Goal: Task Accomplishment & Management: Use online tool/utility

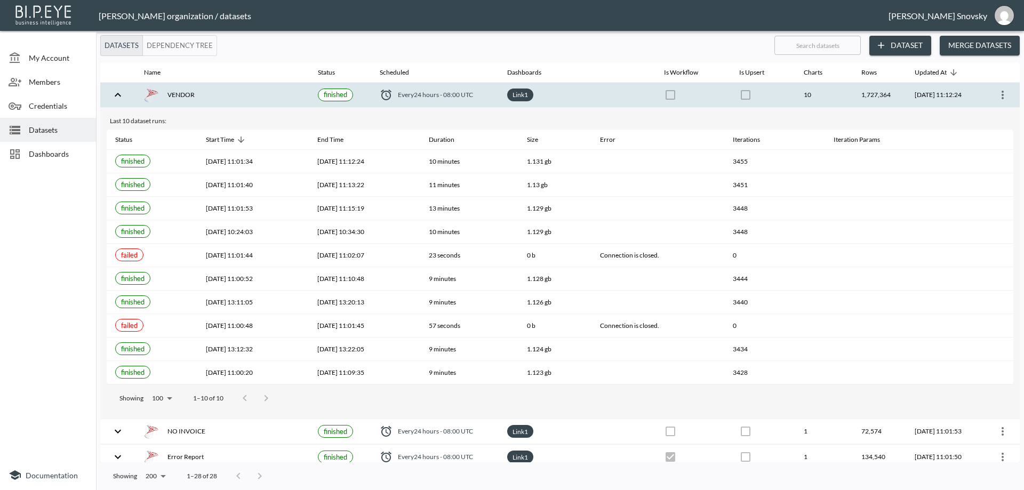
click at [51, 133] on span "Datasets" at bounding box center [58, 129] width 59 height 11
click at [47, 154] on span "Dashboards" at bounding box center [58, 153] width 59 height 11
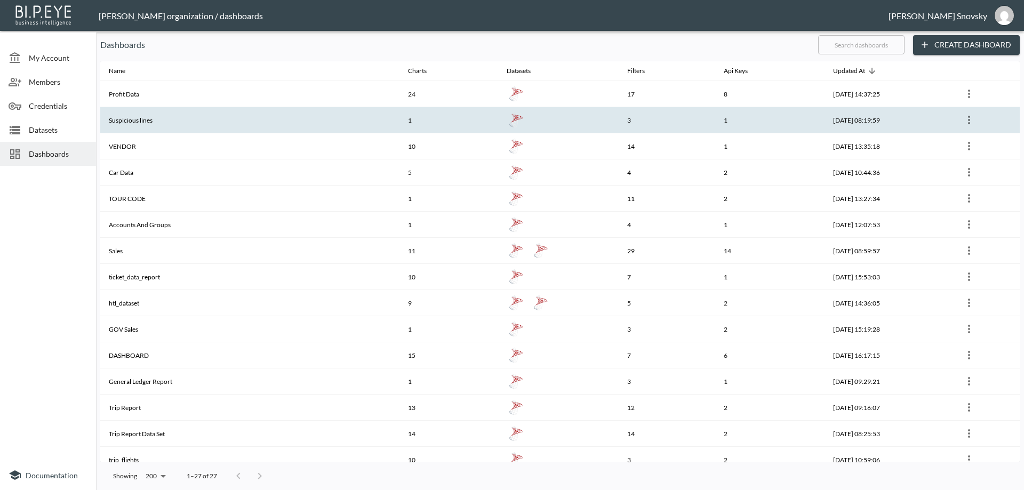
click at [125, 124] on th "Suspicious lines" at bounding box center [249, 120] width 299 height 26
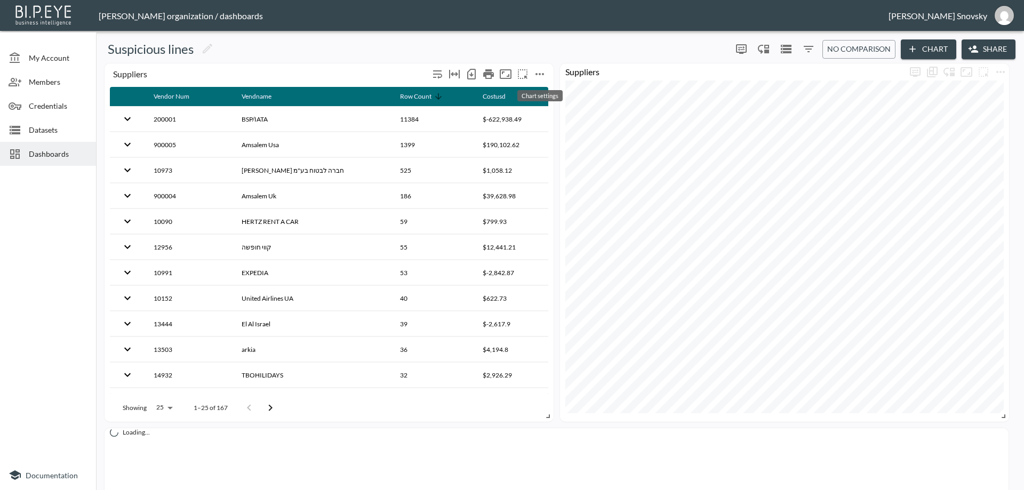
click at [542, 74] on icon "more" at bounding box center [539, 74] width 13 height 13
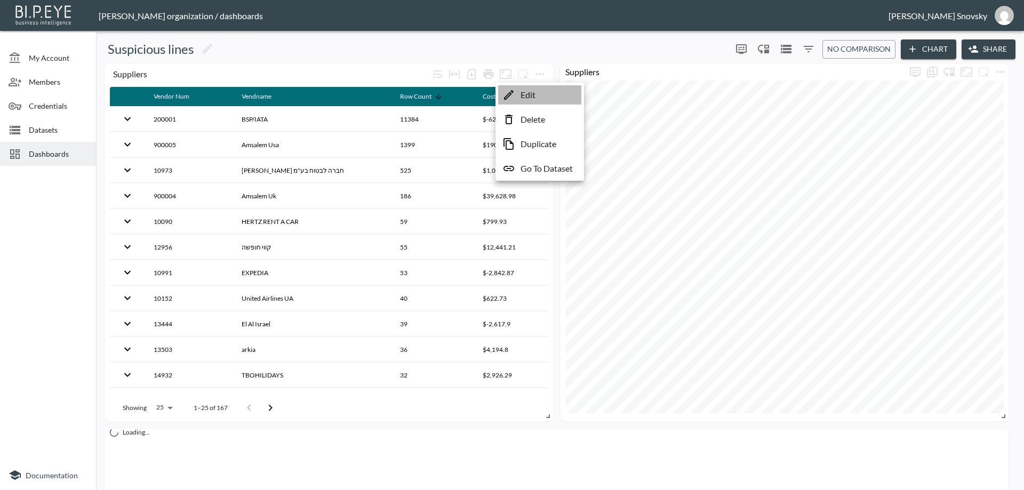
click at [538, 91] on li "Edit" at bounding box center [539, 94] width 83 height 19
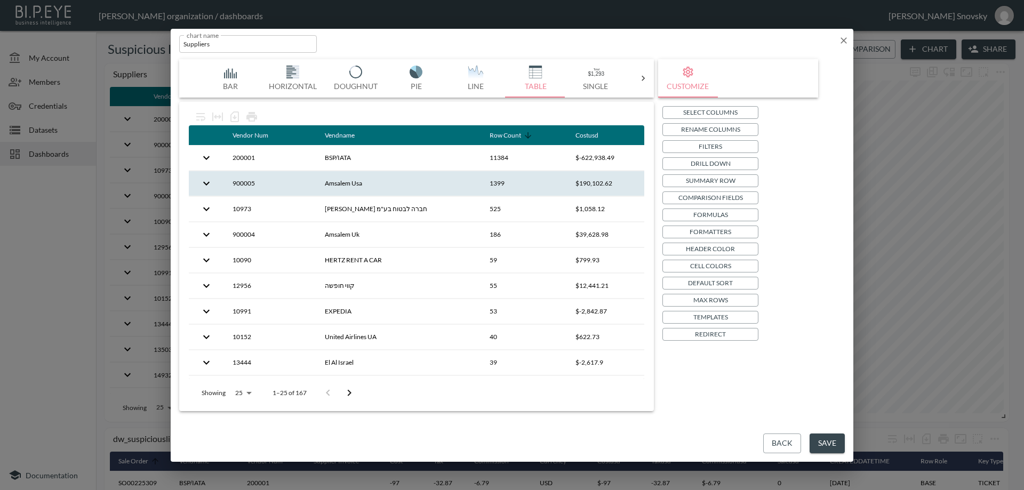
click at [384, 187] on th "Amsalem Usa" at bounding box center [398, 183] width 165 height 25
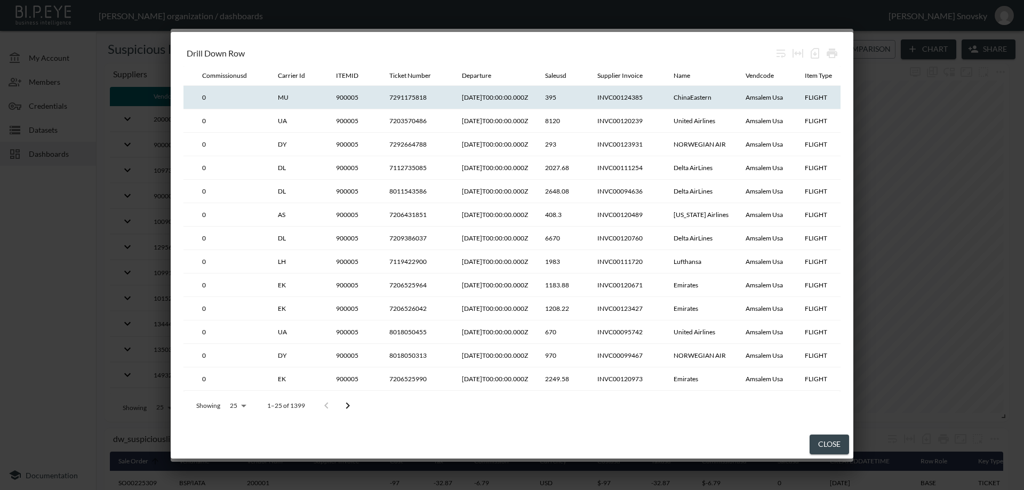
scroll to position [0, 694]
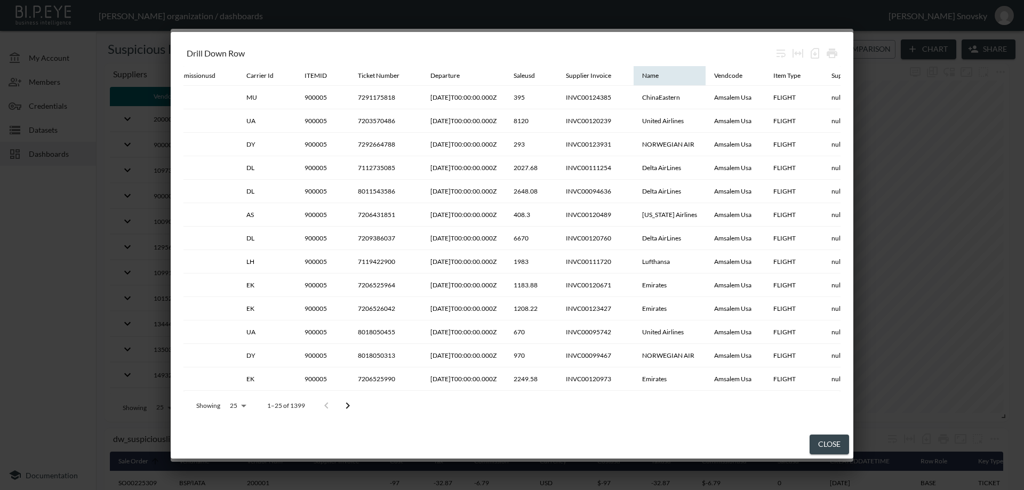
drag, startPoint x: 737, startPoint y: 74, endPoint x: 703, endPoint y: 75, distance: 33.6
click at [703, 75] on tr "Vendor Num Vendname Costusd Row Role Key Type Key Value Sale Order Cost Tax Com…" at bounding box center [482, 76] width 1985 height 20
drag, startPoint x: 839, startPoint y: 450, endPoint x: 838, endPoint y: 442, distance: 8.1
click at [839, 449] on button "Close" at bounding box center [829, 445] width 39 height 20
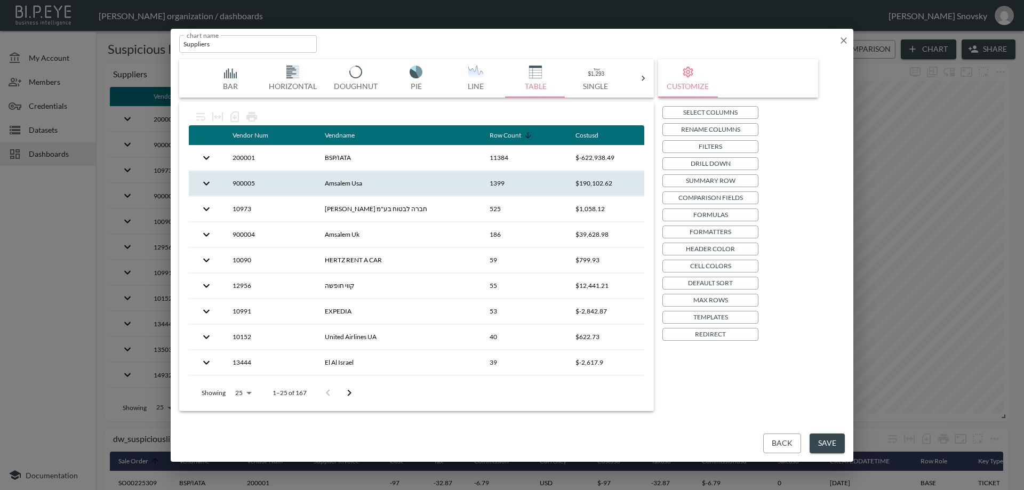
click at [710, 164] on p "Drill Down" at bounding box center [711, 163] width 40 height 11
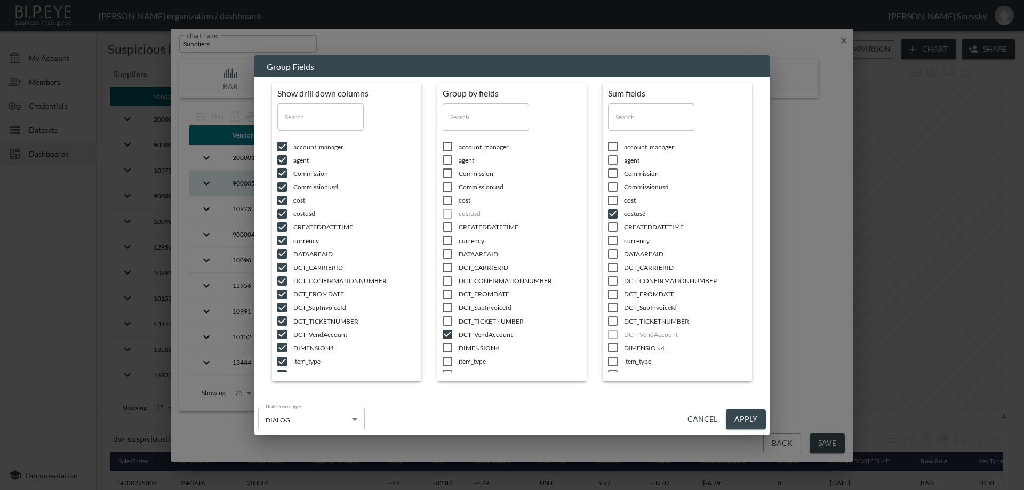
click at [707, 420] on button "Cancel" at bounding box center [702, 420] width 38 height 20
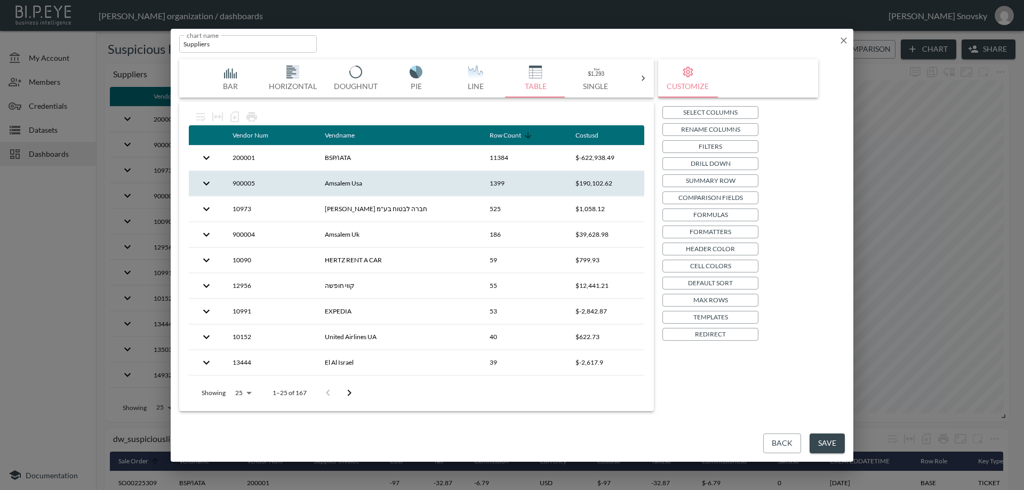
click at [777, 442] on button "Back" at bounding box center [782, 444] width 38 height 20
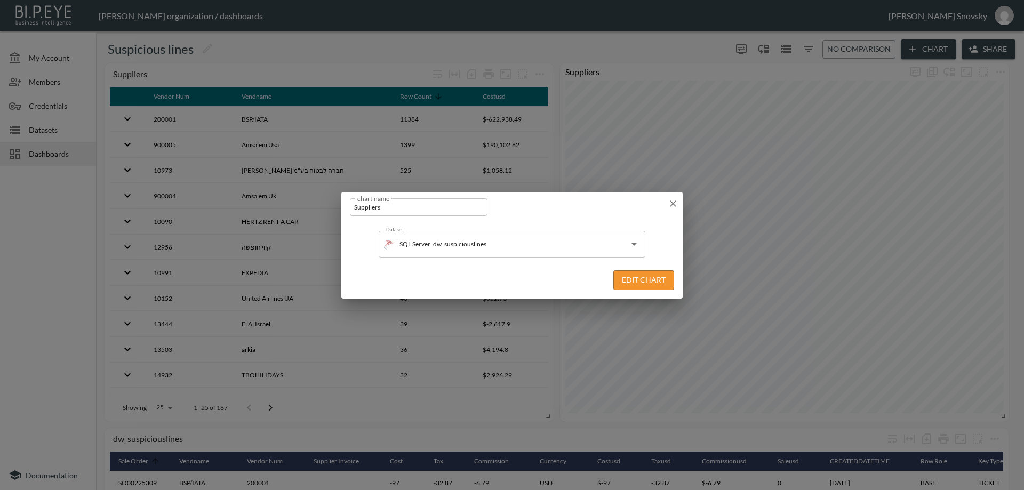
click at [674, 203] on icon "button" at bounding box center [673, 203] width 11 height 11
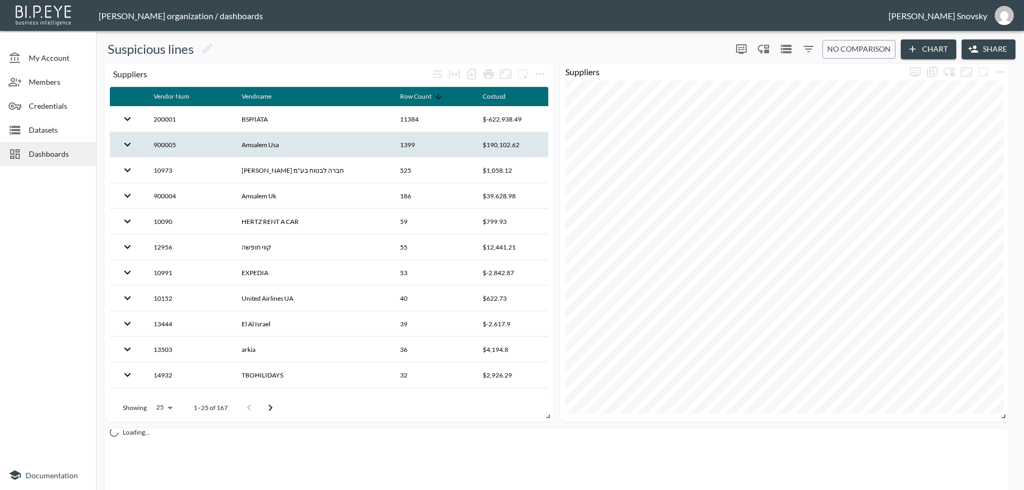
click at [352, 138] on th "Amsalem Usa" at bounding box center [312, 144] width 158 height 25
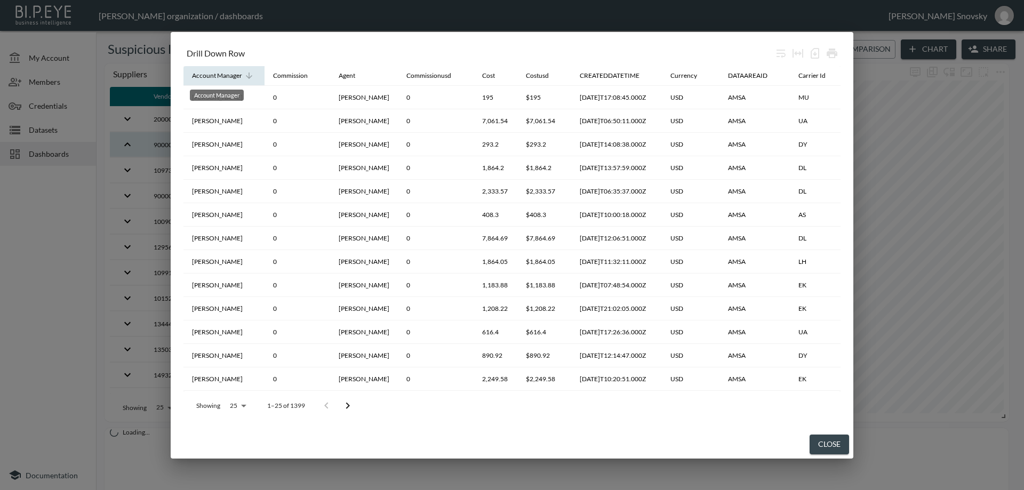
drag, startPoint x: 189, startPoint y: 70, endPoint x: 215, endPoint y: 73, distance: 25.7
click at [215, 73] on th "Account Manager" at bounding box center [224, 76] width 81 height 20
click at [821, 443] on button "Close" at bounding box center [829, 445] width 39 height 20
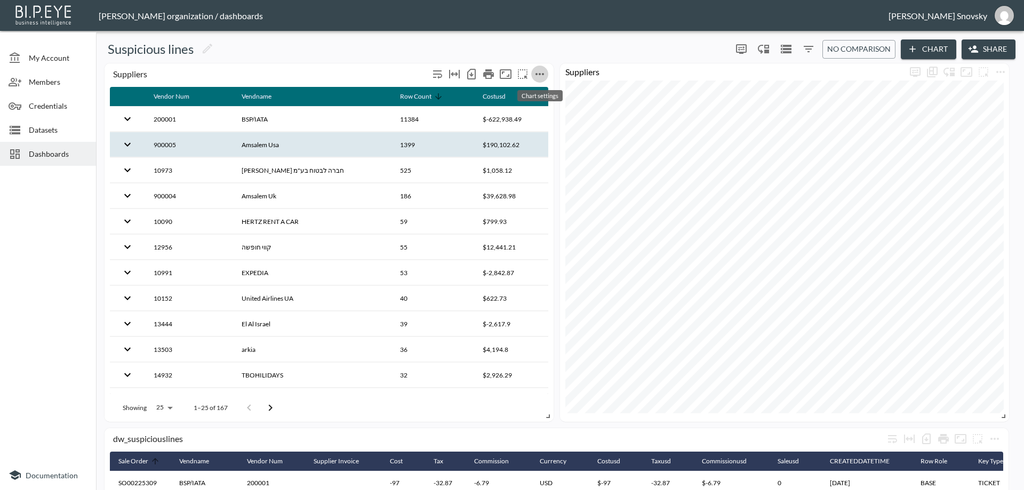
click at [538, 76] on icon "more" at bounding box center [539, 74] width 13 height 13
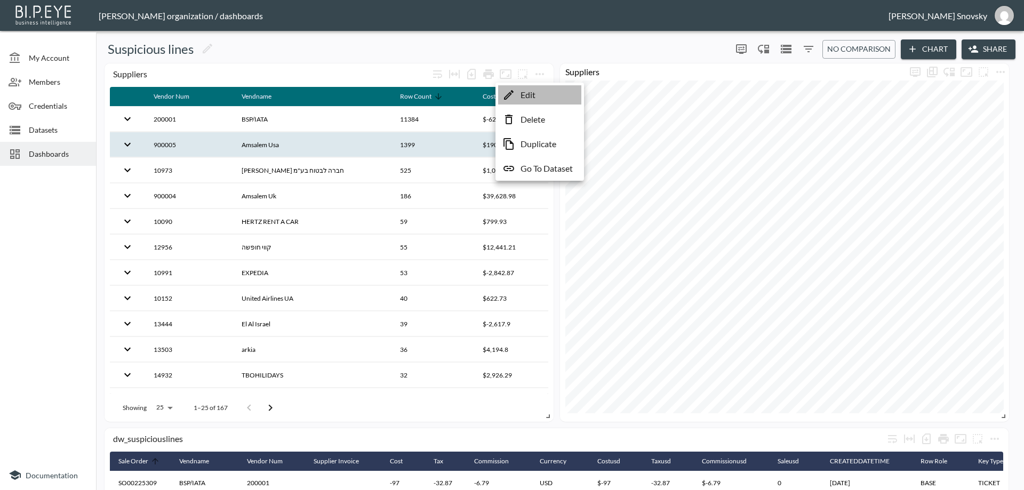
click at [536, 94] on p "Edit" at bounding box center [528, 95] width 15 height 13
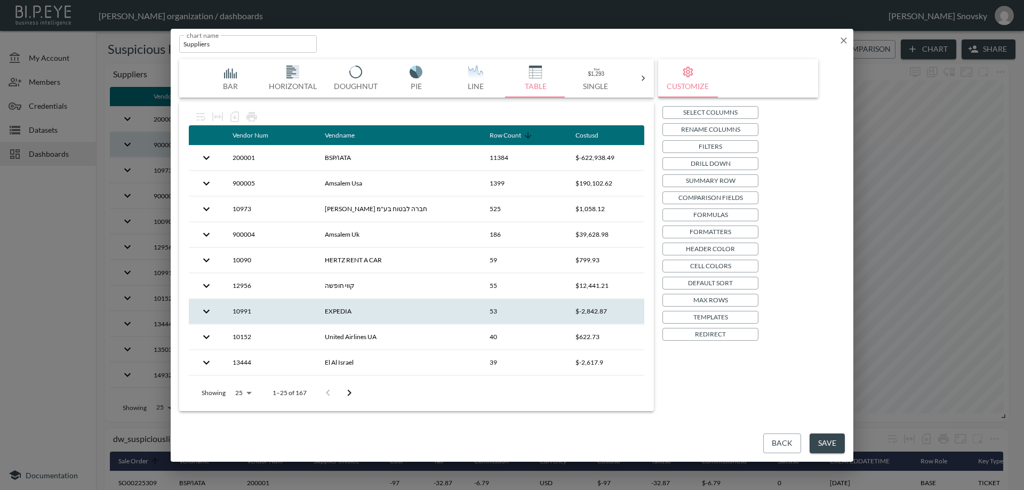
click at [424, 314] on th "EXPEDIA" at bounding box center [398, 311] width 165 height 25
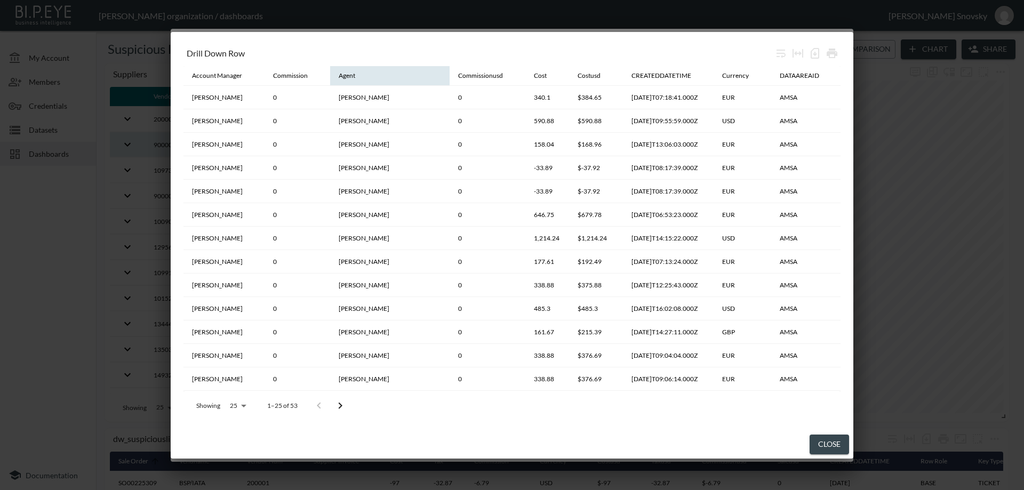
drag, startPoint x: 216, startPoint y: 72, endPoint x: 331, endPoint y: 72, distance: 115.8
drag, startPoint x: 317, startPoint y: 72, endPoint x: 373, endPoint y: 74, distance: 55.5
drag, startPoint x: 374, startPoint y: 73, endPoint x: 460, endPoint y: 76, distance: 85.9
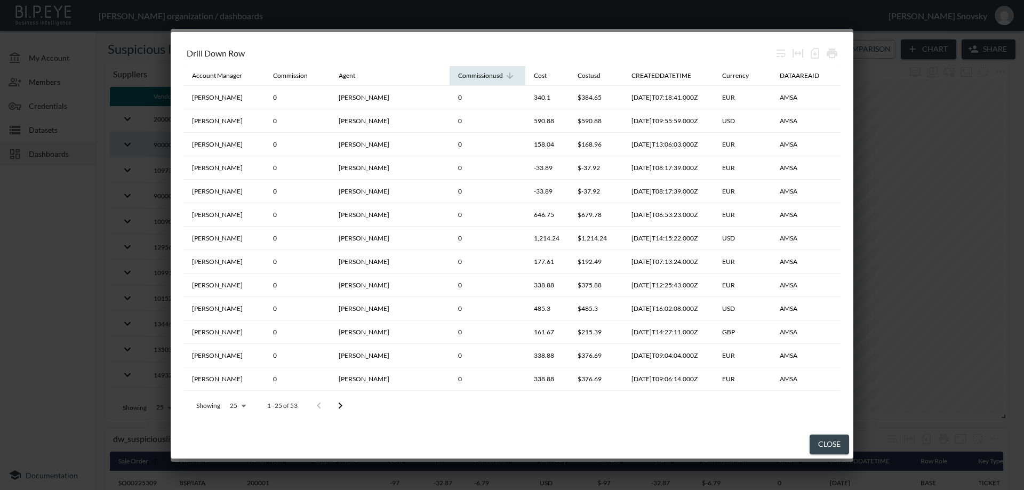
click at [820, 440] on button "Close" at bounding box center [829, 445] width 39 height 20
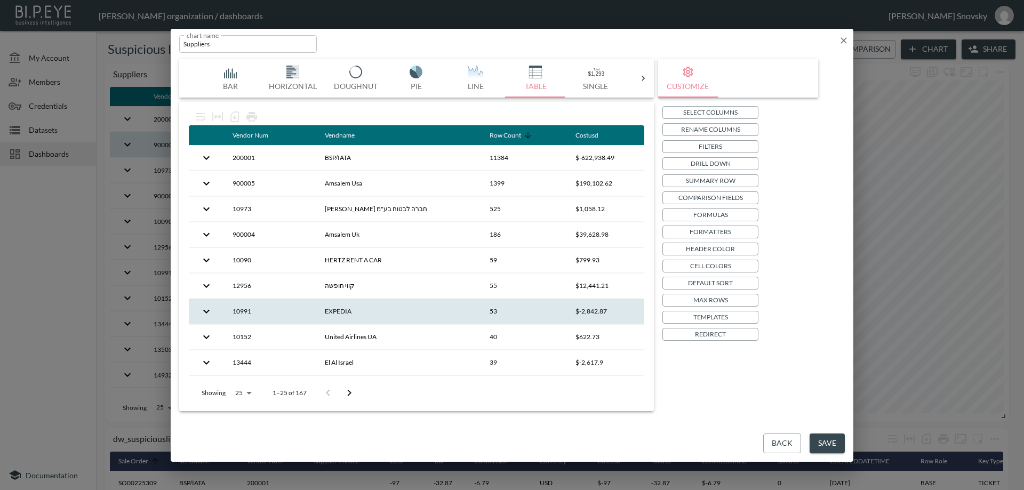
click at [684, 161] on button "Drill Down" at bounding box center [711, 163] width 96 height 13
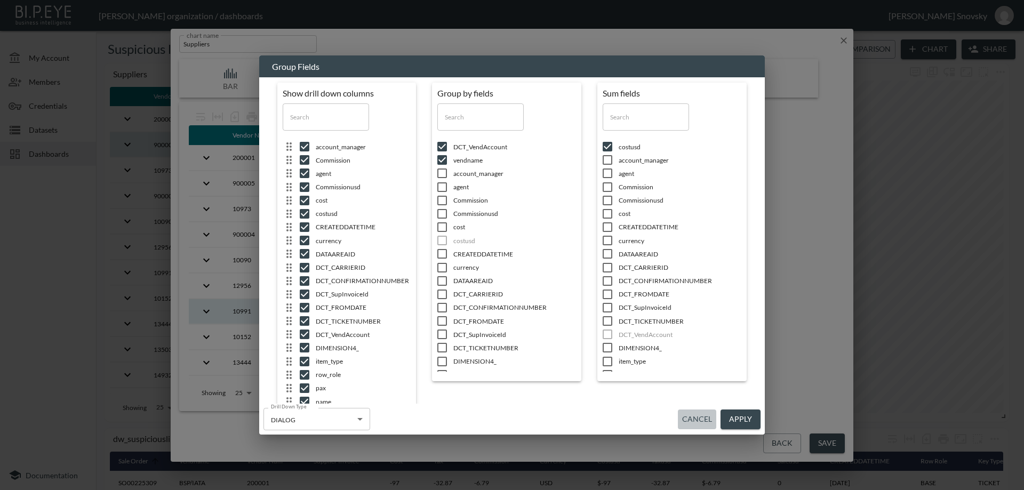
click at [698, 413] on button "Cancel" at bounding box center [697, 420] width 38 height 20
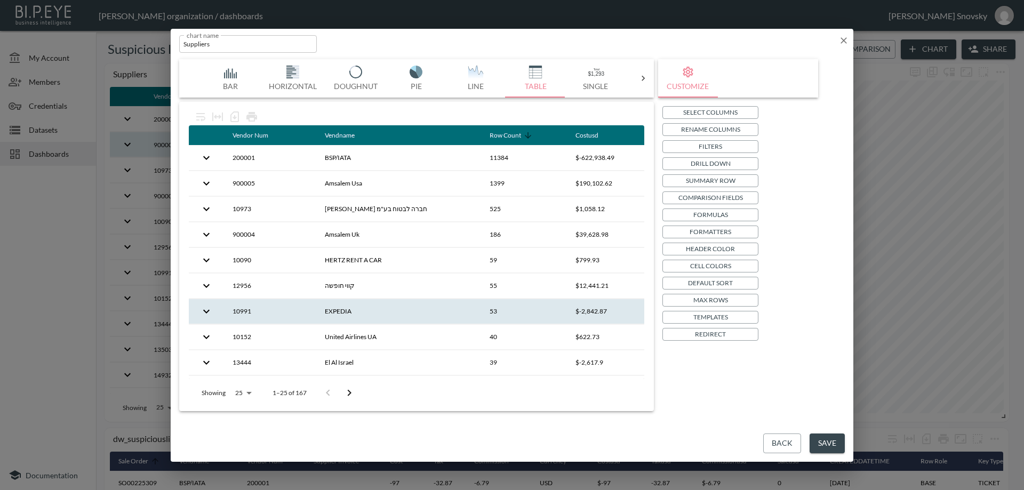
click at [793, 442] on button "Back" at bounding box center [782, 444] width 38 height 20
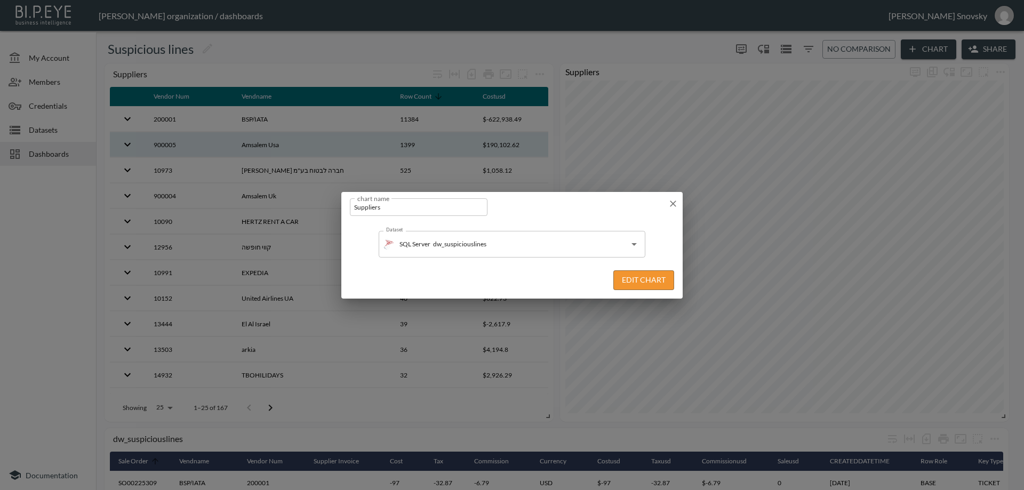
click at [675, 200] on icon "button" at bounding box center [673, 203] width 11 height 11
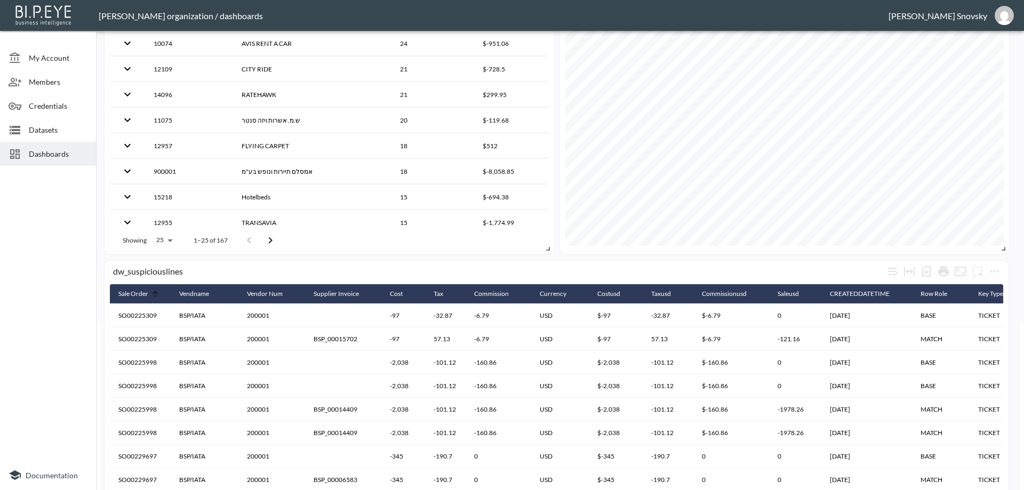
scroll to position [254, 0]
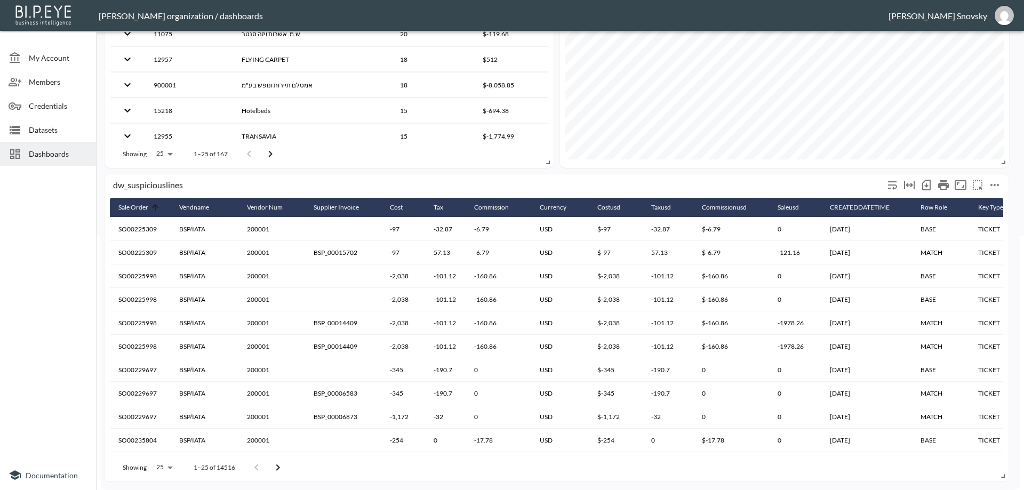
click at [579, 176] on div "dw_suspiciouslines" at bounding box center [557, 185] width 894 height 23
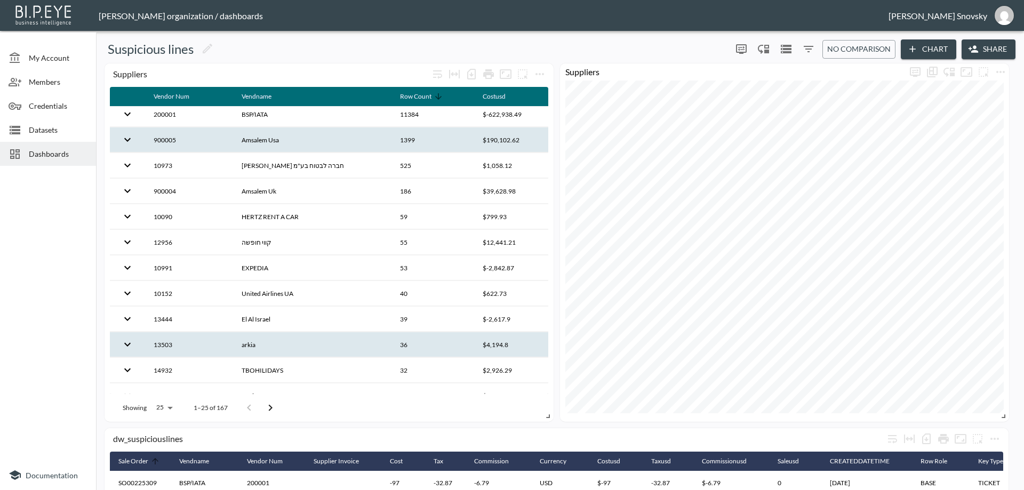
scroll to position [0, 0]
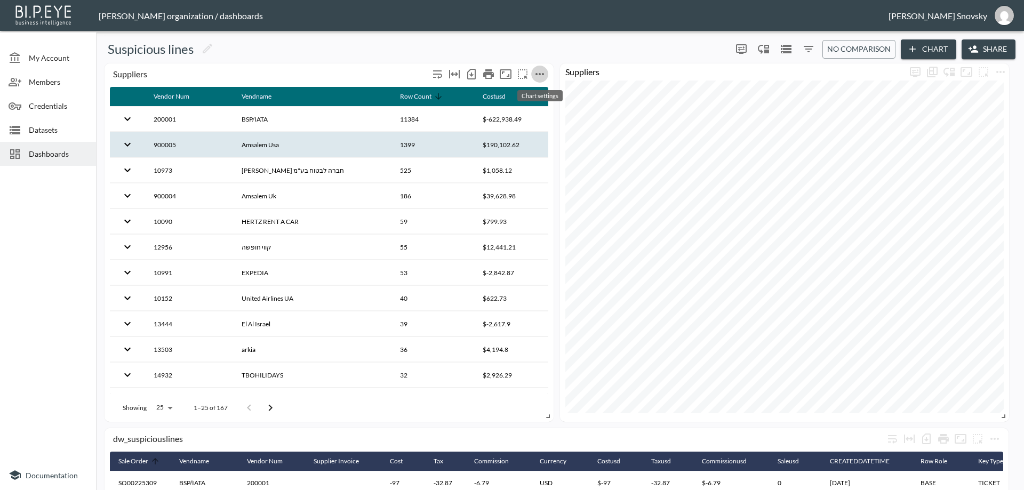
click at [540, 73] on icon "more" at bounding box center [540, 74] width 9 height 2
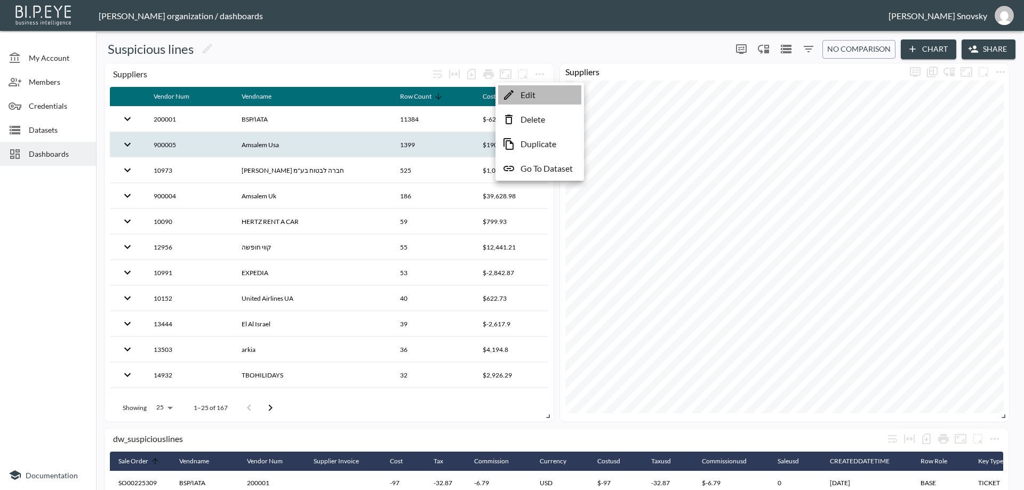
click at [522, 94] on p "Edit" at bounding box center [528, 95] width 15 height 13
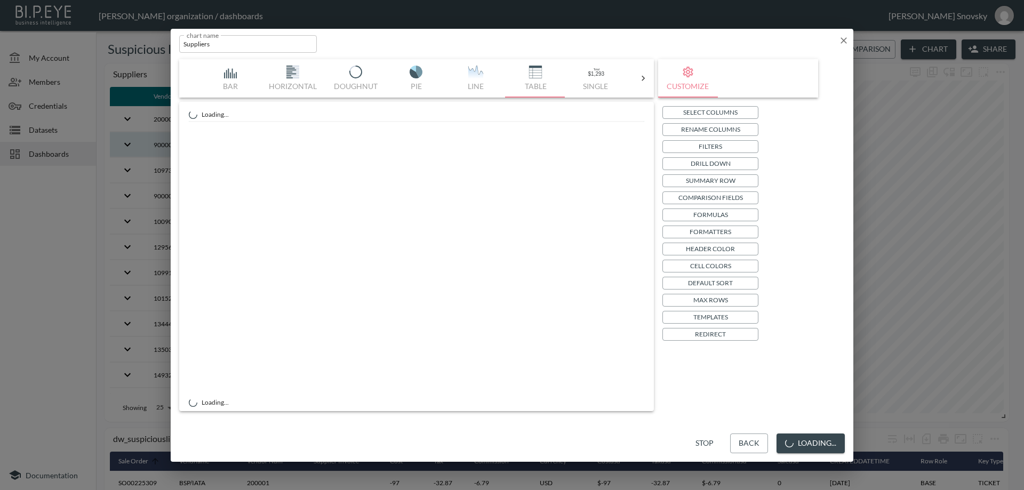
click at [695, 165] on p "Drill Down" at bounding box center [711, 163] width 40 height 11
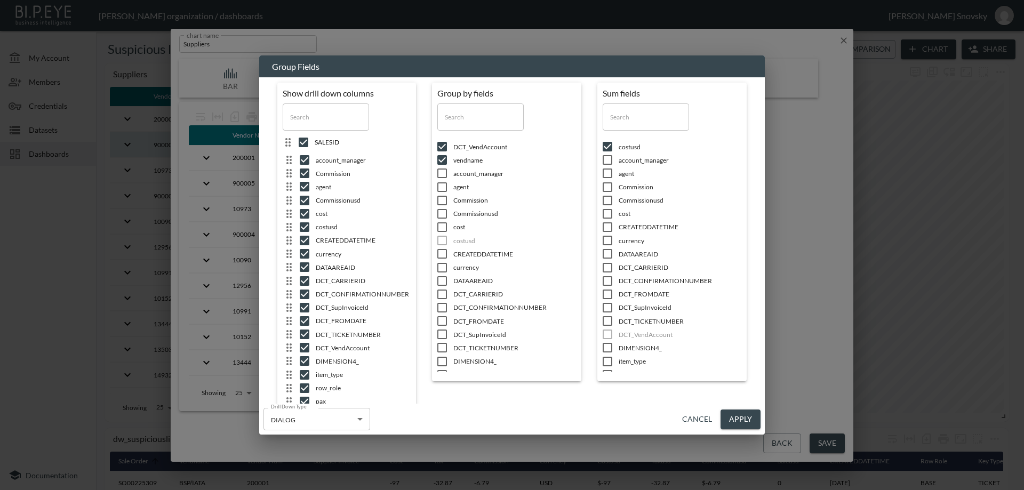
drag, startPoint x: 288, startPoint y: 403, endPoint x: 288, endPoint y: 144, distance: 258.7
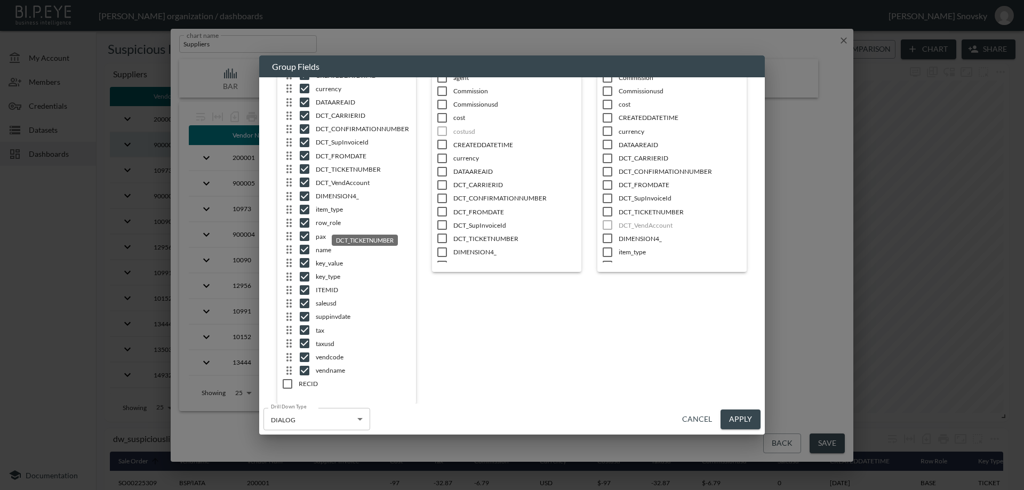
scroll to position [110, 0]
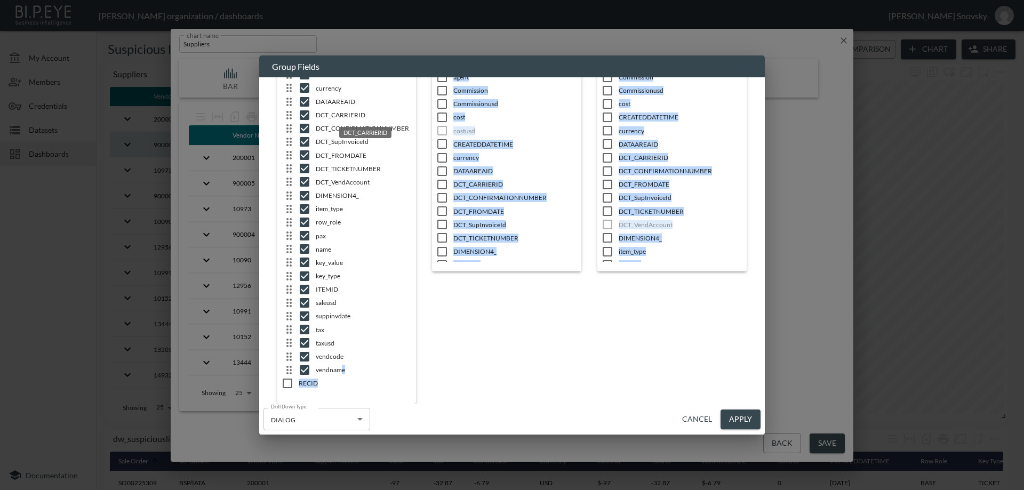
drag, startPoint x: 341, startPoint y: 369, endPoint x: 322, endPoint y: 217, distance: 152.7
click at [337, 131] on div "SALESID account_manager Commission agent Commissionusd cost costusd CREATEDDATE…" at bounding box center [352, 175] width 139 height 403
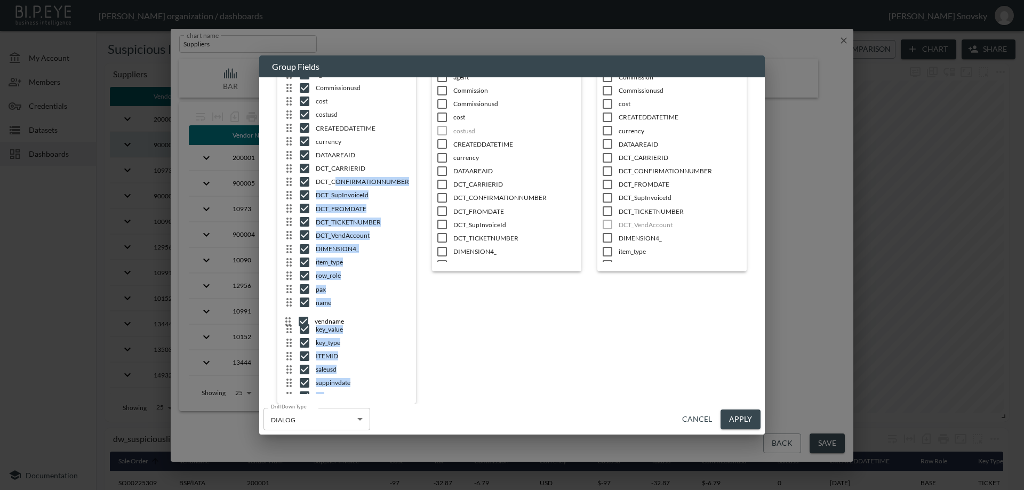
click at [405, 321] on div "SALESID account_manager Commission agent Commissionusd cost costusd CREATEDDATE…" at bounding box center [352, 229] width 139 height 403
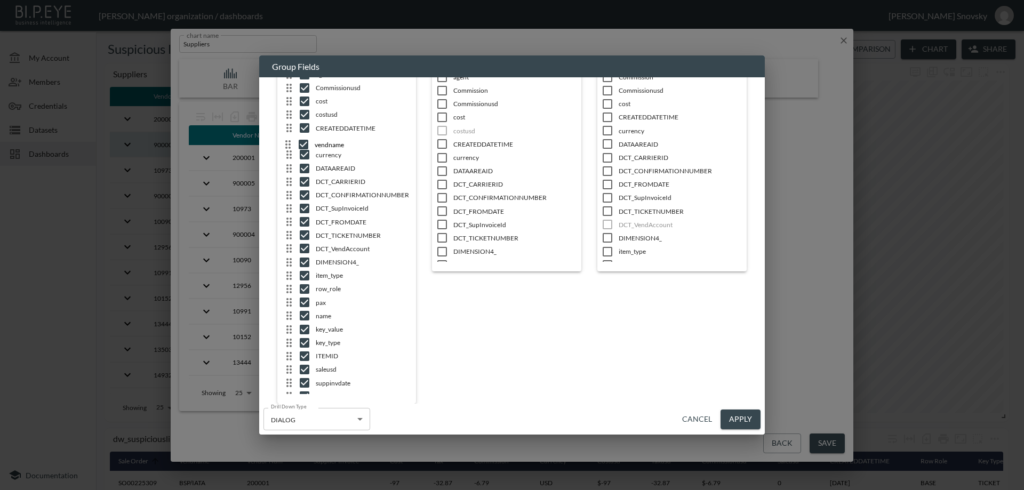
scroll to position [0, 0]
drag, startPoint x: 287, startPoint y: 262, endPoint x: 301, endPoint y: 92, distance: 170.3
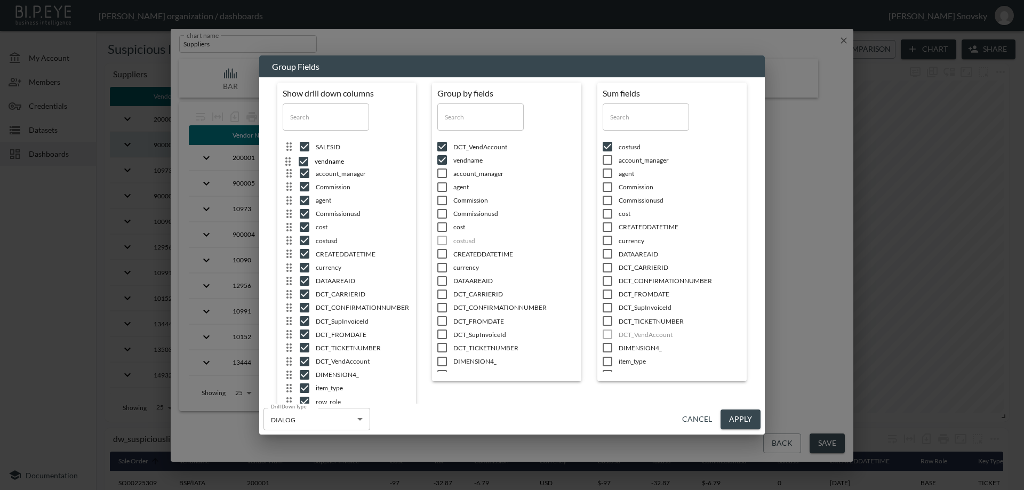
drag, startPoint x: 289, startPoint y: 204, endPoint x: 287, endPoint y: 163, distance: 41.7
drag, startPoint x: 286, startPoint y: 364, endPoint x: 298, endPoint y: 160, distance: 204.7
drag, startPoint x: 290, startPoint y: 338, endPoint x: 288, endPoint y: 191, distance: 146.7
drag, startPoint x: 287, startPoint y: 259, endPoint x: 288, endPoint y: 203, distance: 56.0
click at [743, 424] on button "Apply" at bounding box center [741, 420] width 40 height 20
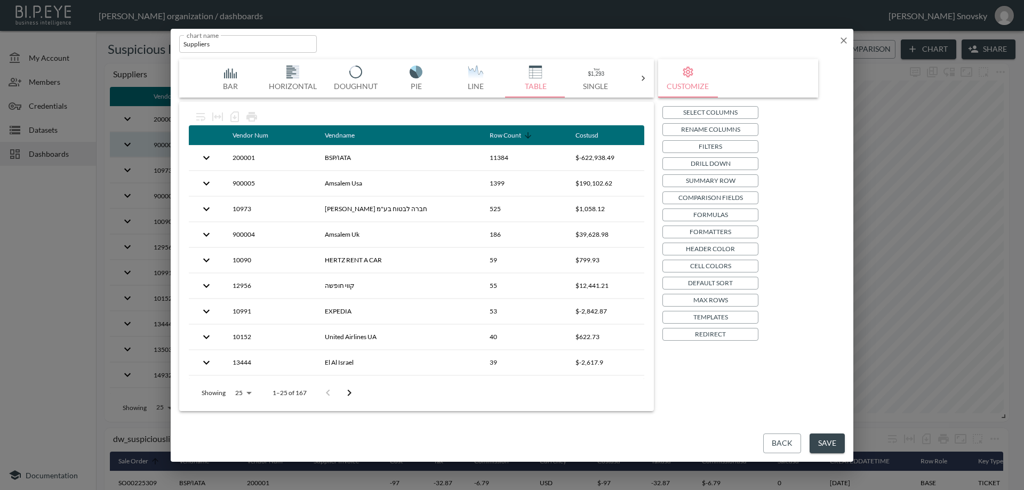
click at [822, 447] on button "Save" at bounding box center [827, 444] width 35 height 20
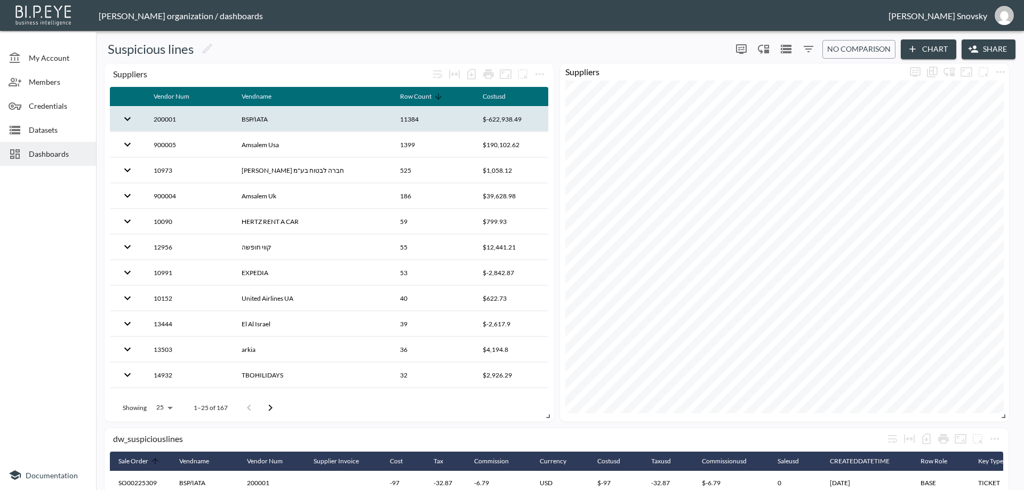
click at [457, 121] on th "11384" at bounding box center [433, 119] width 83 height 25
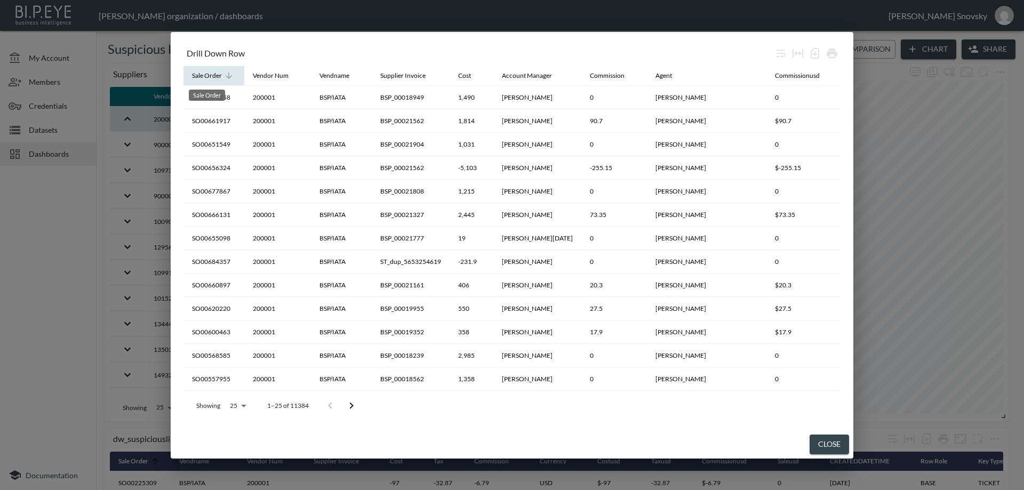
click at [201, 74] on div "Sale Order" at bounding box center [207, 75] width 30 height 13
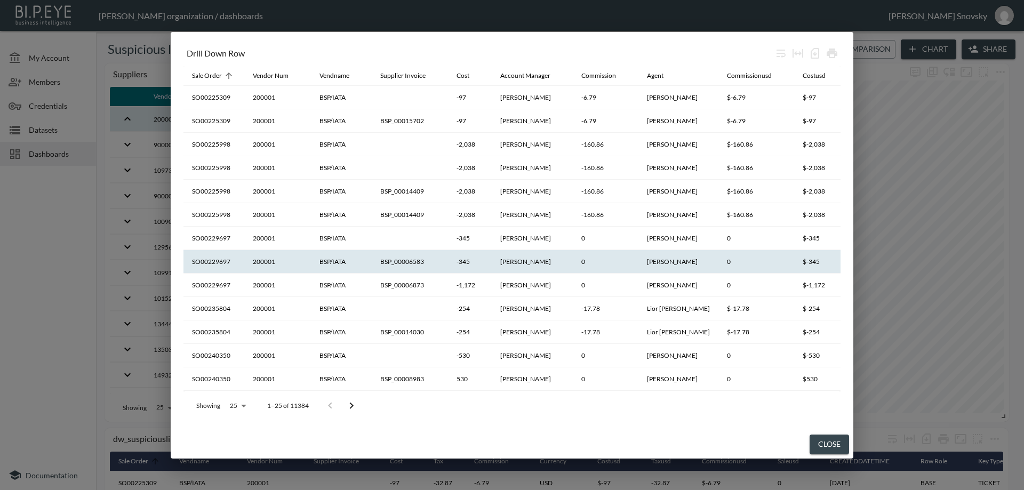
scroll to position [53, 0]
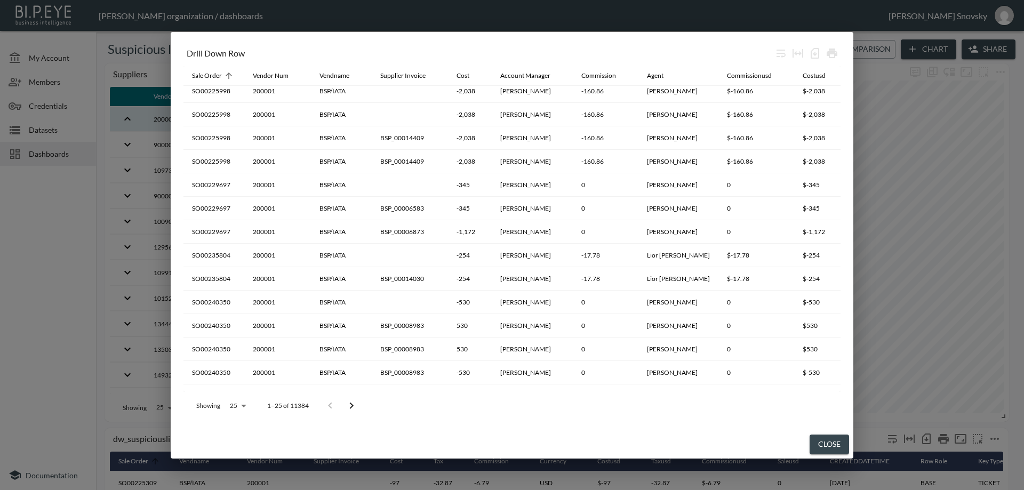
click at [832, 448] on button "Close" at bounding box center [829, 445] width 39 height 20
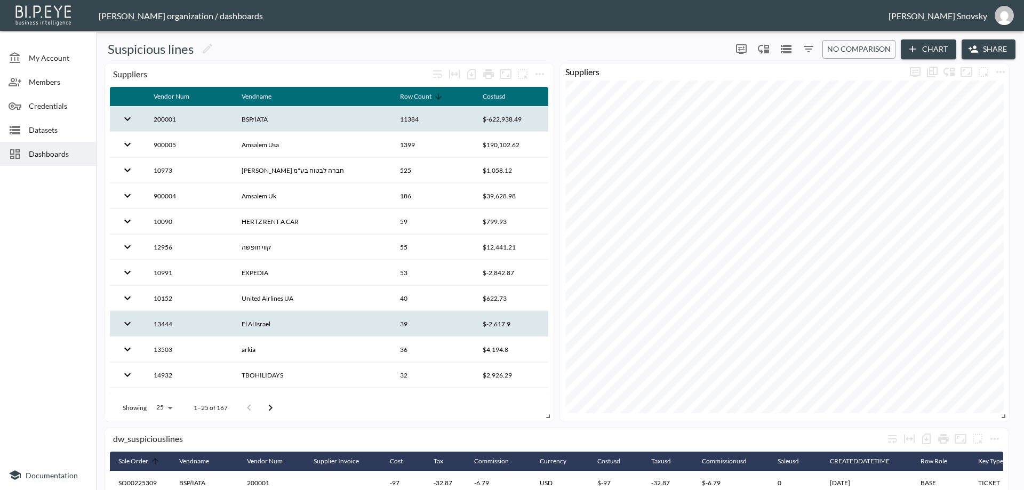
click at [363, 315] on th "El Al Israel" at bounding box center [312, 324] width 158 height 25
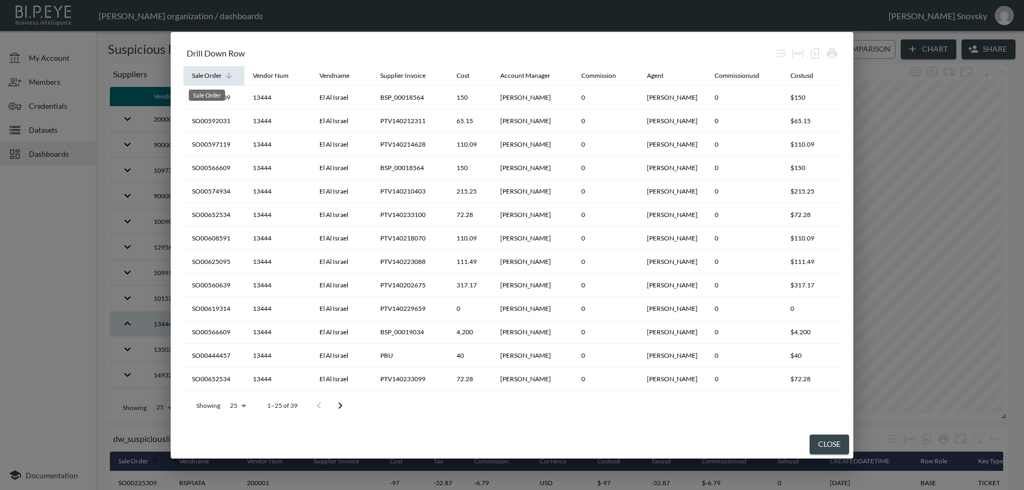
click at [219, 78] on div "Sale Order" at bounding box center [207, 75] width 30 height 13
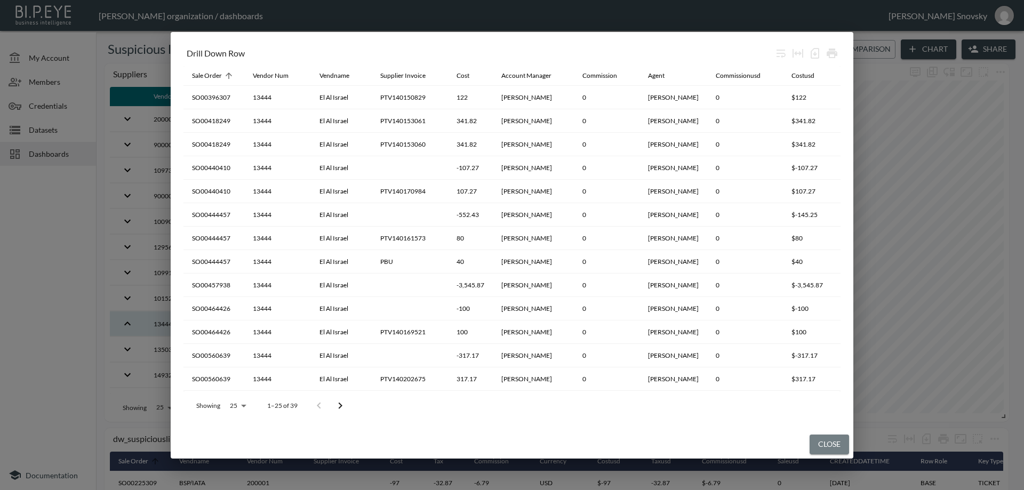
click at [823, 437] on button "Close" at bounding box center [829, 445] width 39 height 20
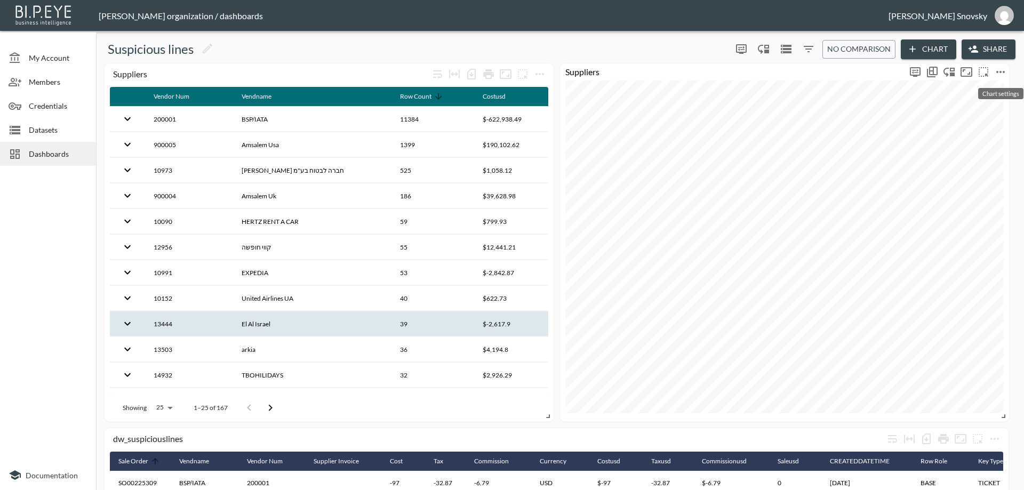
click at [997, 70] on icon "more" at bounding box center [1000, 72] width 13 height 13
click at [976, 92] on li "Edit" at bounding box center [970, 92] width 83 height 19
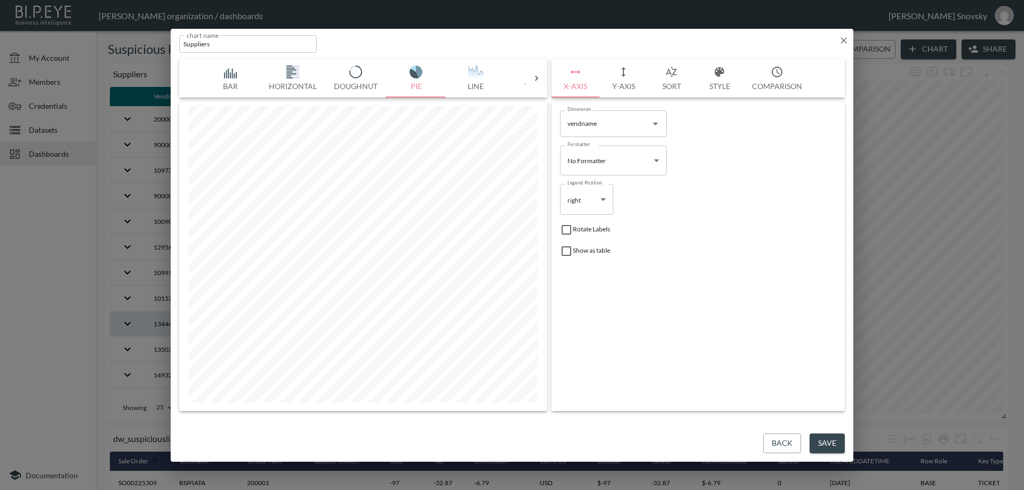
click at [682, 82] on button "Sort" at bounding box center [672, 78] width 48 height 38
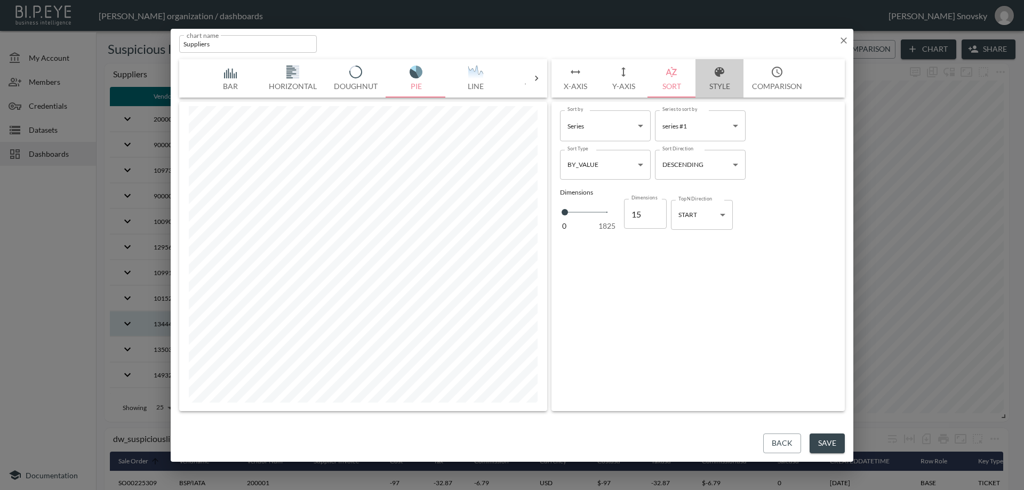
click at [720, 83] on button "Style" at bounding box center [720, 78] width 48 height 38
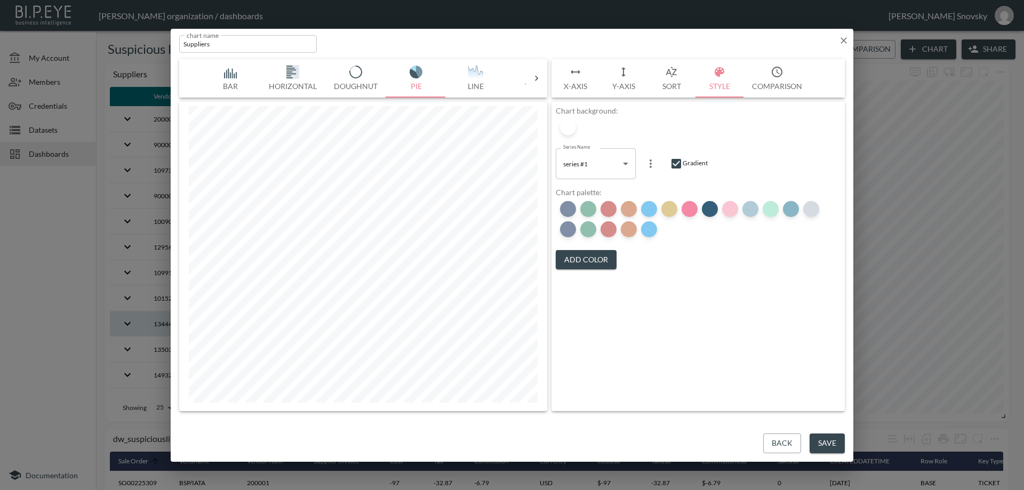
click at [593, 260] on button "Add Color" at bounding box center [586, 260] width 61 height 20
click at [594, 259] on button "Add Color" at bounding box center [586, 260] width 61 height 20
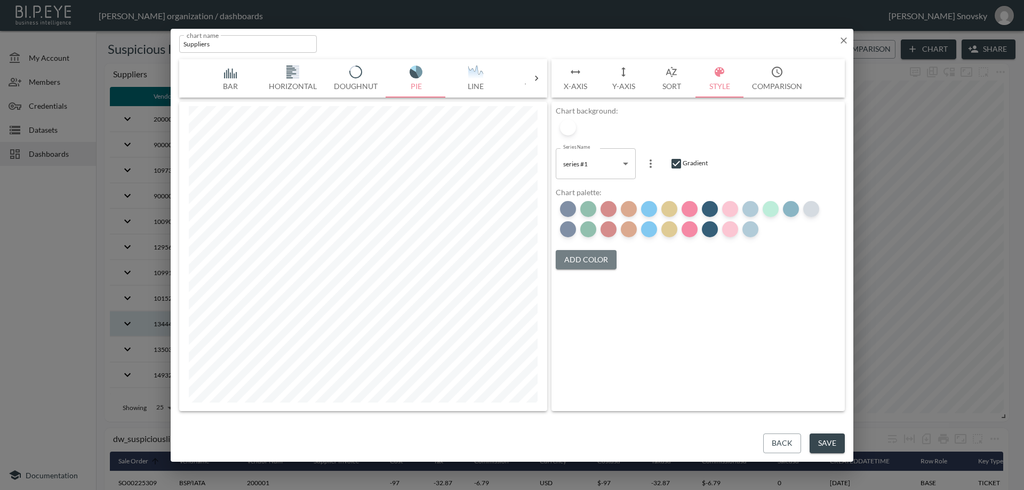
click at [594, 259] on button "Add Color" at bounding box center [586, 260] width 61 height 20
click at [594, 259] on div at bounding box center [694, 229] width 276 height 65
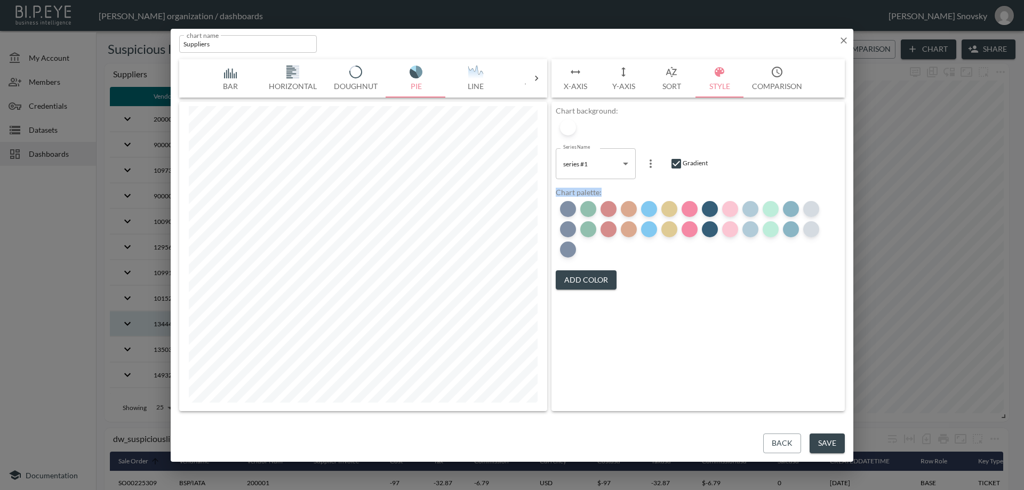
click at [594, 259] on div at bounding box center [694, 229] width 276 height 65
click at [595, 278] on button "Add Color" at bounding box center [586, 280] width 61 height 20
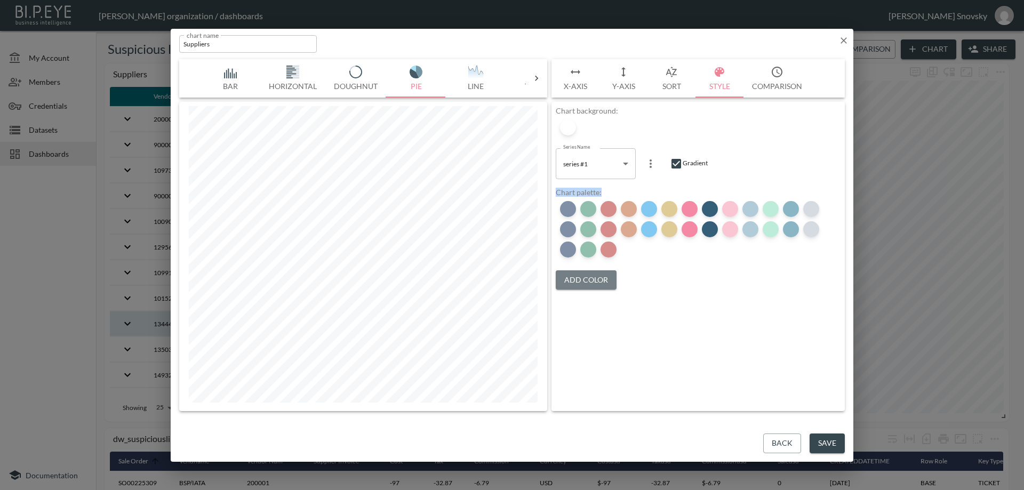
click at [595, 278] on button "Add Color" at bounding box center [586, 280] width 61 height 20
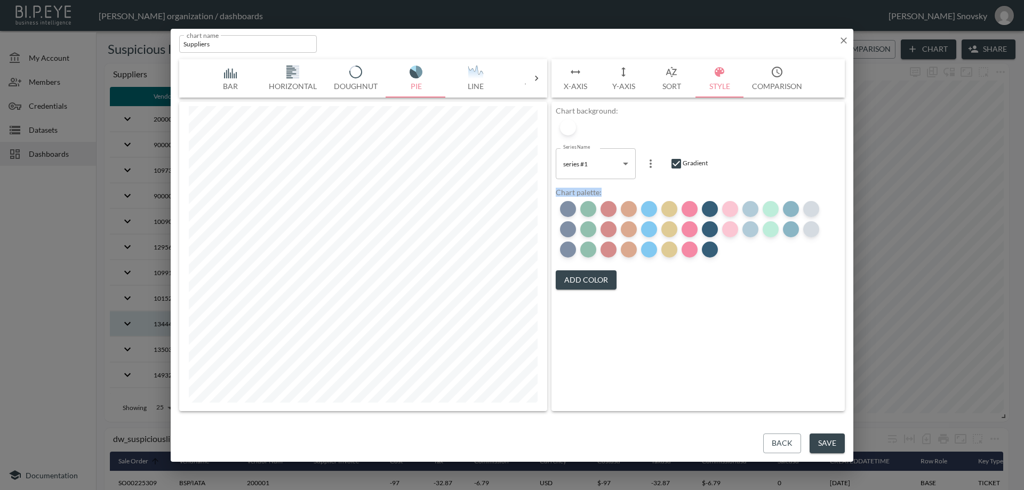
click at [595, 278] on button "Add Color" at bounding box center [586, 280] width 61 height 20
click at [671, 318] on div "Chart background: Series Name series #1 0c916c4f-0549-4a5f-ab3f-e09198ac1d0e Se…" at bounding box center [698, 256] width 293 height 309
click at [771, 251] on div at bounding box center [771, 250] width 16 height 16
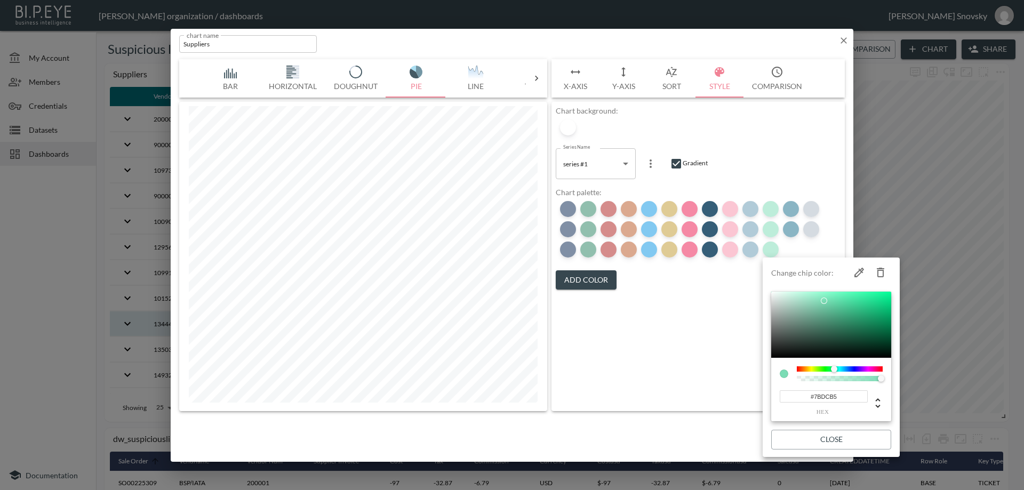
click at [843, 231] on div at bounding box center [512, 245] width 1024 height 490
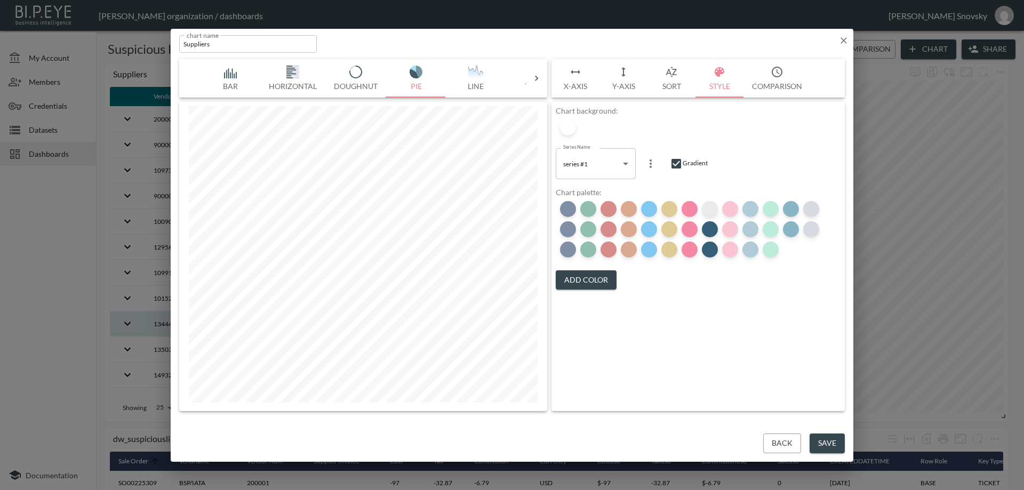
click at [710, 208] on div at bounding box center [710, 209] width 16 height 16
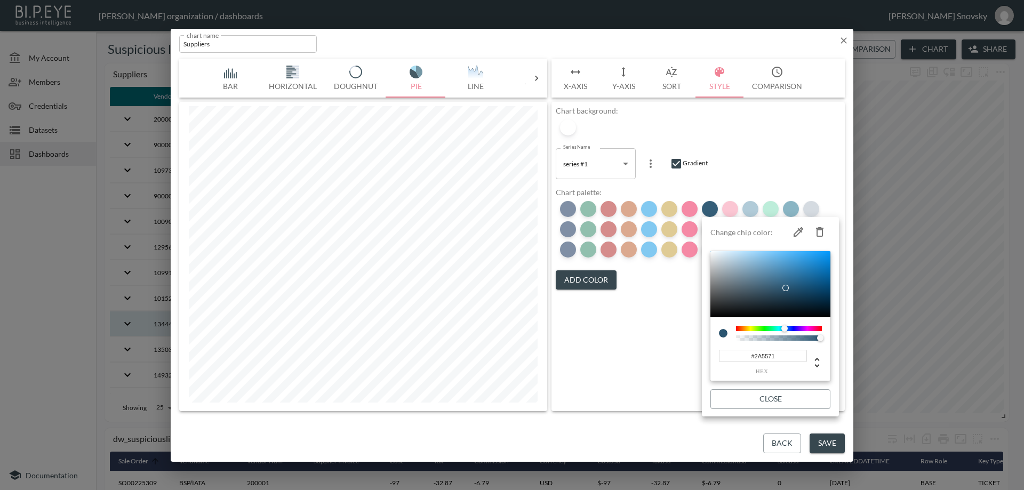
click at [819, 235] on icon "button" at bounding box center [820, 232] width 13 height 13
type input "#F78DA7"
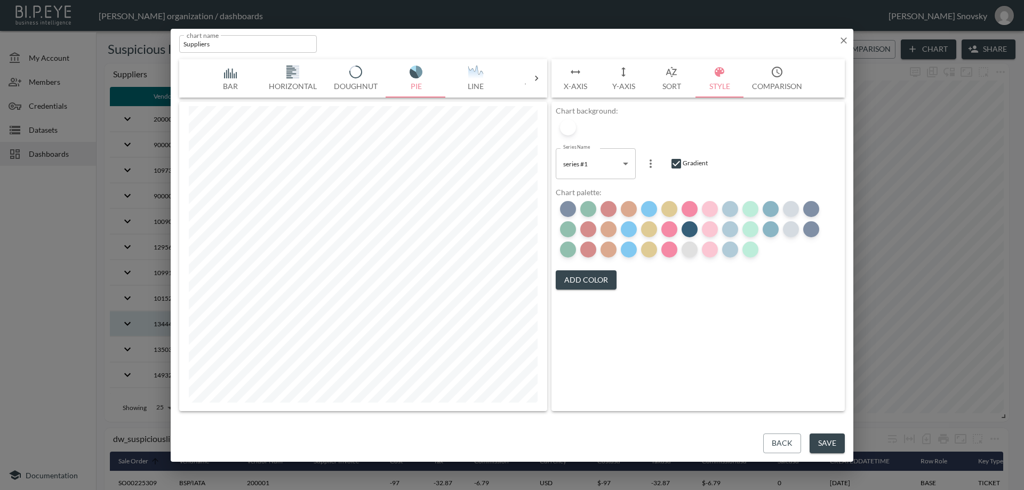
click at [689, 249] on div at bounding box center [690, 250] width 16 height 16
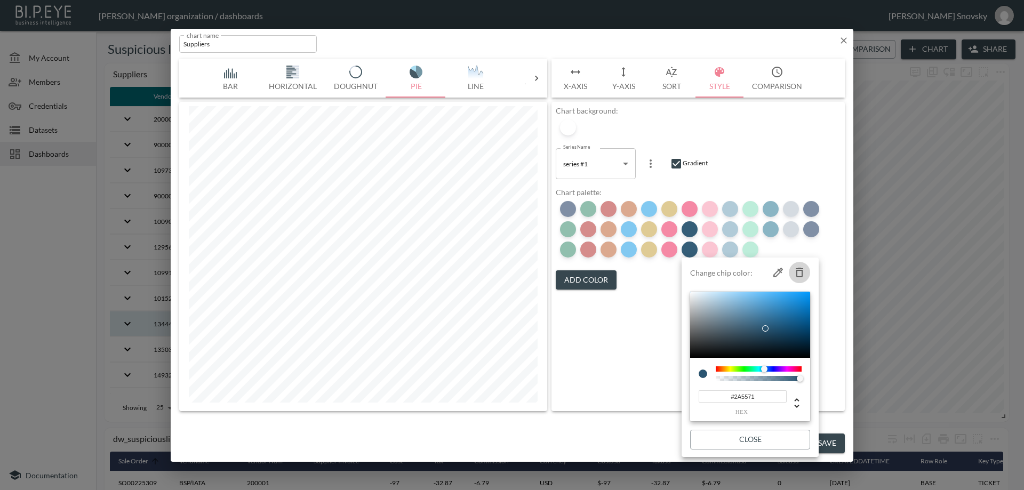
click at [799, 268] on icon "button" at bounding box center [799, 273] width 7 height 10
type input "#F78DA7"
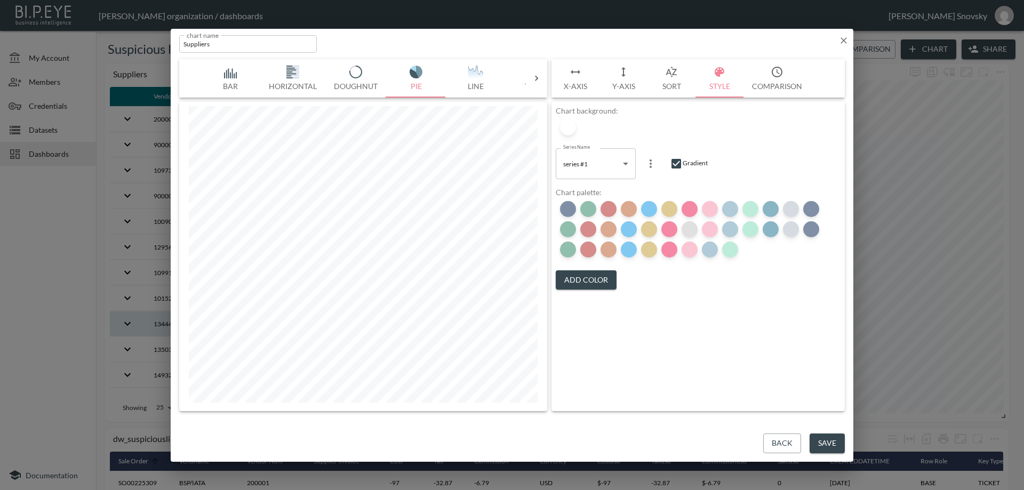
click at [690, 229] on div at bounding box center [690, 229] width 16 height 16
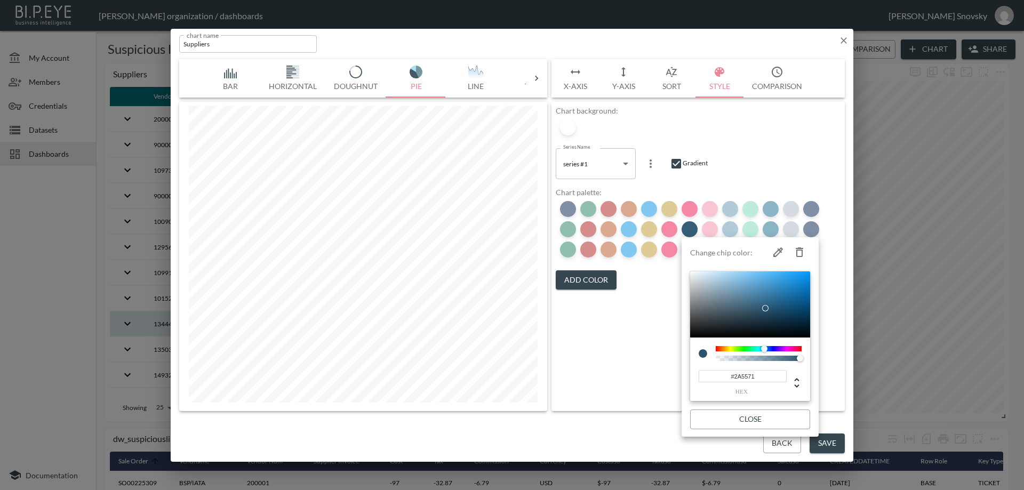
click at [799, 257] on icon "button" at bounding box center [799, 253] width 7 height 10
type input "#F78DA7"
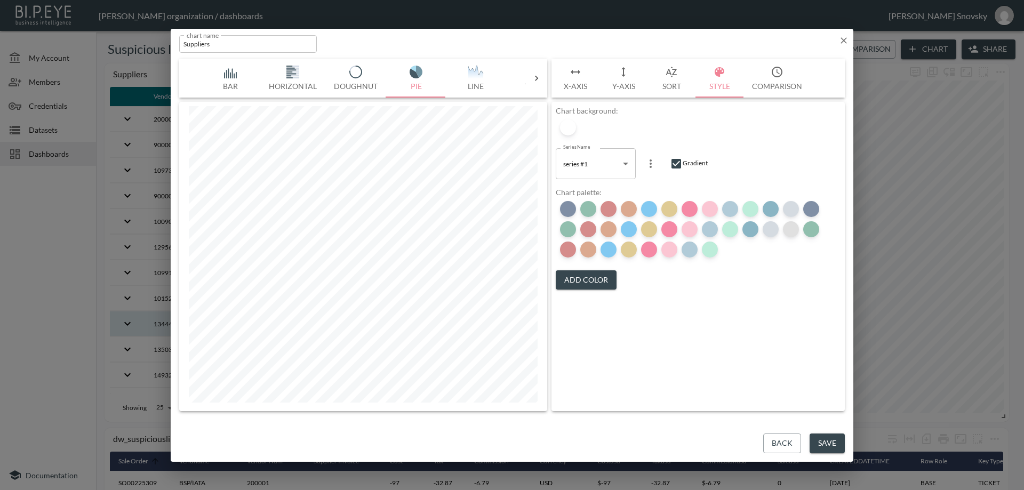
click at [791, 233] on div at bounding box center [791, 229] width 16 height 16
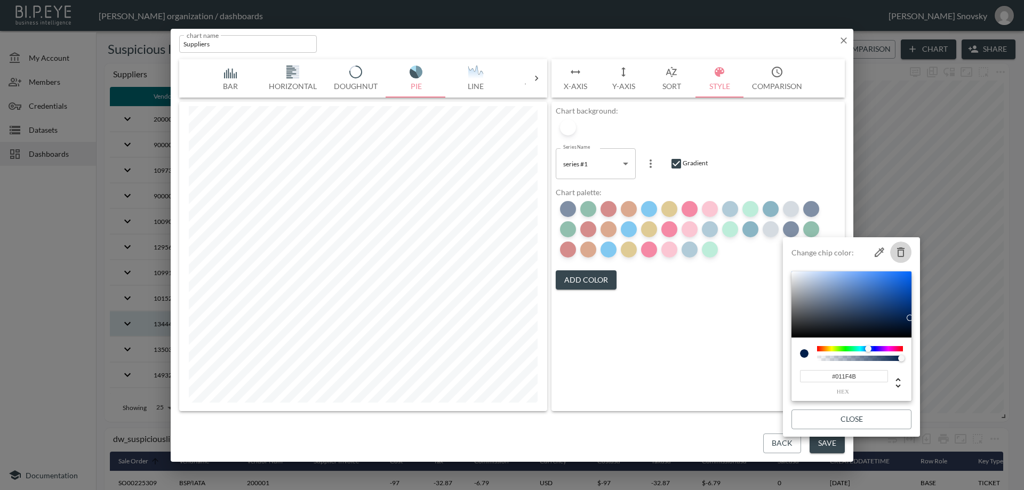
click at [901, 249] on icon "button" at bounding box center [900, 253] width 7 height 10
type input "#237F5D"
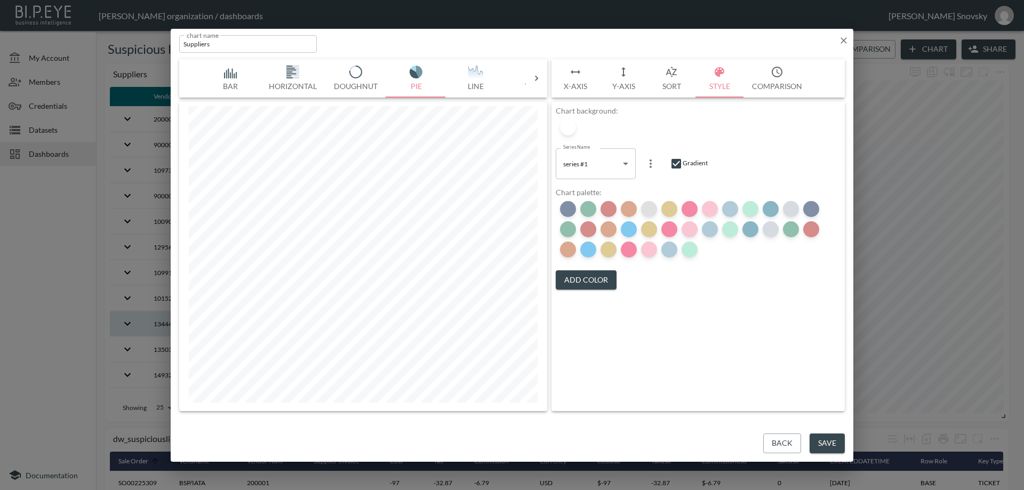
click at [647, 209] on div at bounding box center [649, 209] width 16 height 16
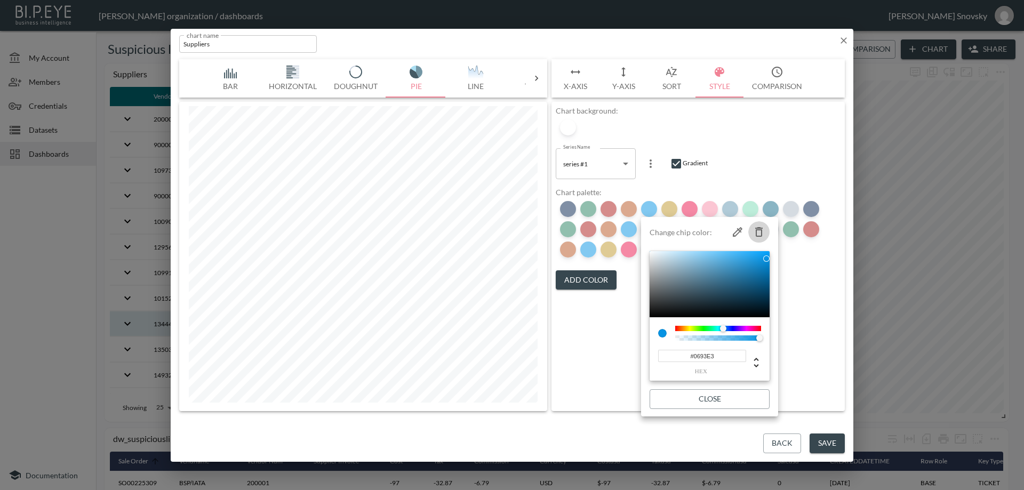
click at [759, 228] on icon "button" at bounding box center [758, 232] width 7 height 10
type input "#C0982B"
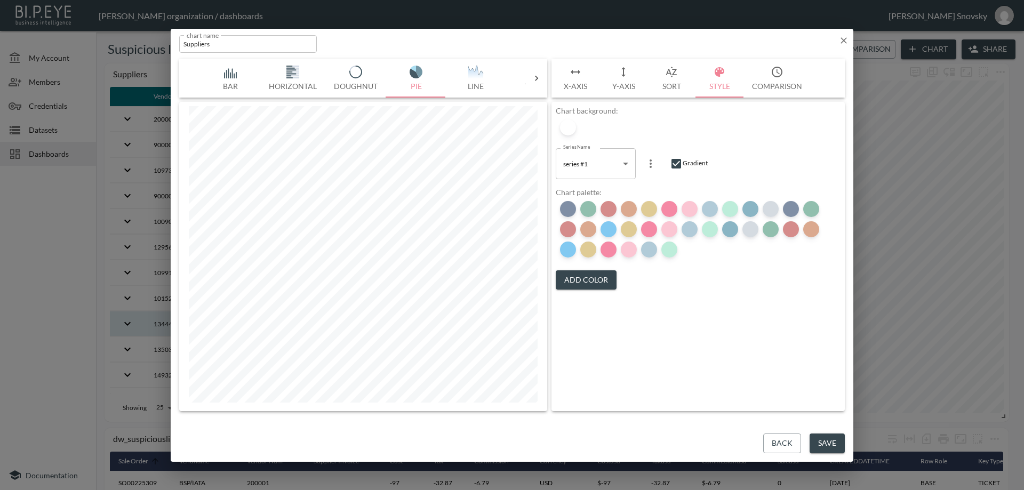
click at [784, 439] on button "Back" at bounding box center [782, 444] width 38 height 20
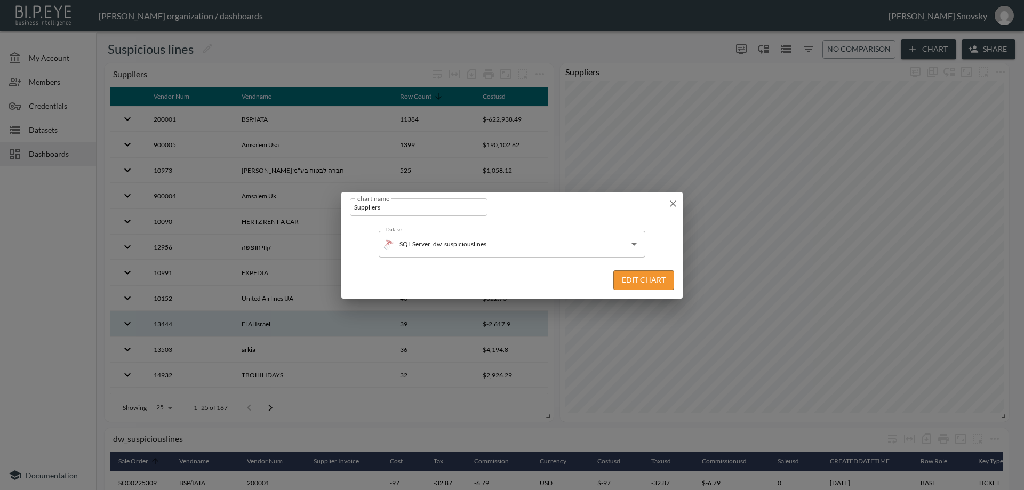
click at [656, 284] on button "Edit Chart" at bounding box center [644, 280] width 61 height 20
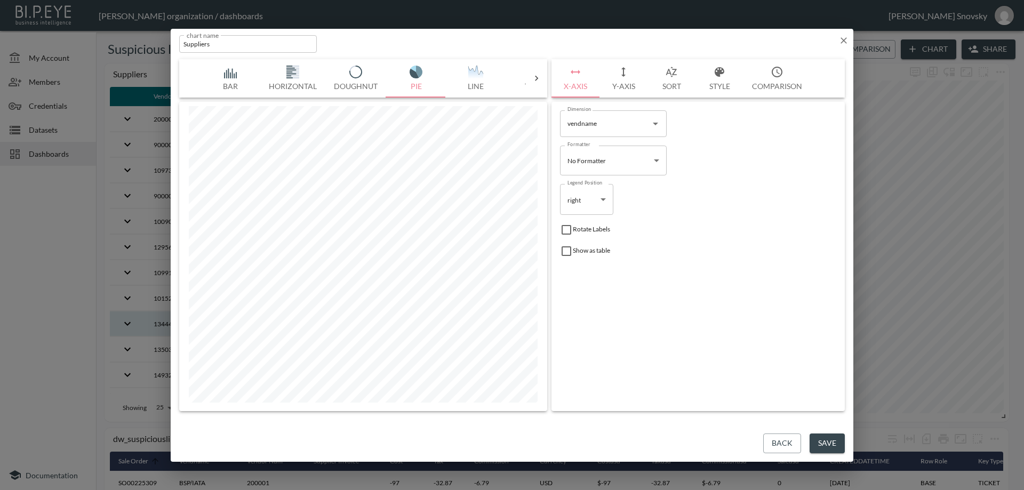
click at [567, 229] on input "checkbox" at bounding box center [566, 230] width 13 height 13
checkbox input "true"
click at [625, 83] on button "Y-Axis" at bounding box center [624, 78] width 48 height 38
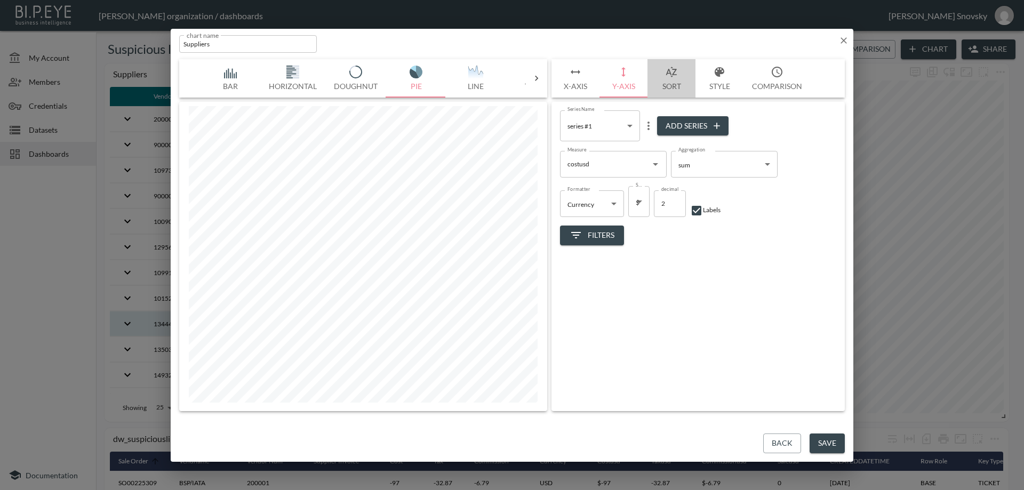
click at [675, 86] on button "Sort" at bounding box center [672, 78] width 48 height 38
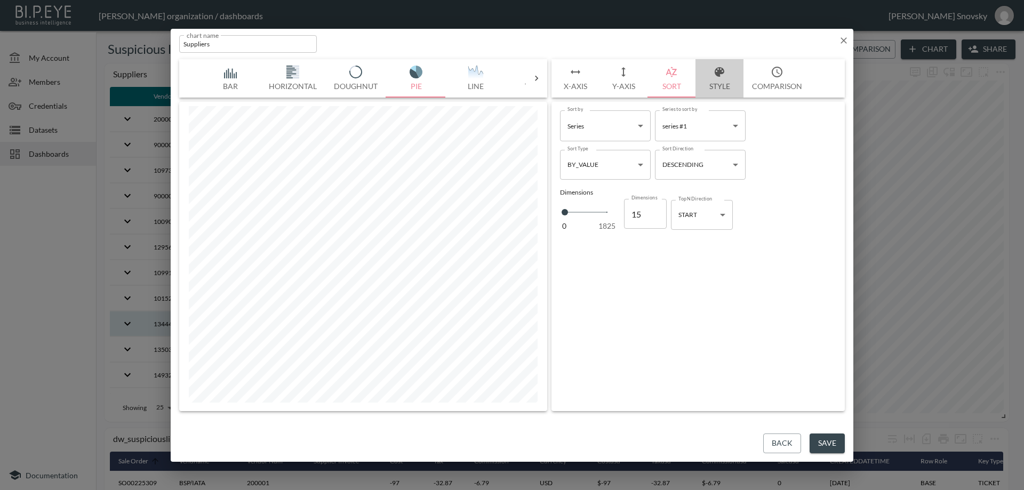
click at [714, 82] on button "Style" at bounding box center [720, 78] width 48 height 38
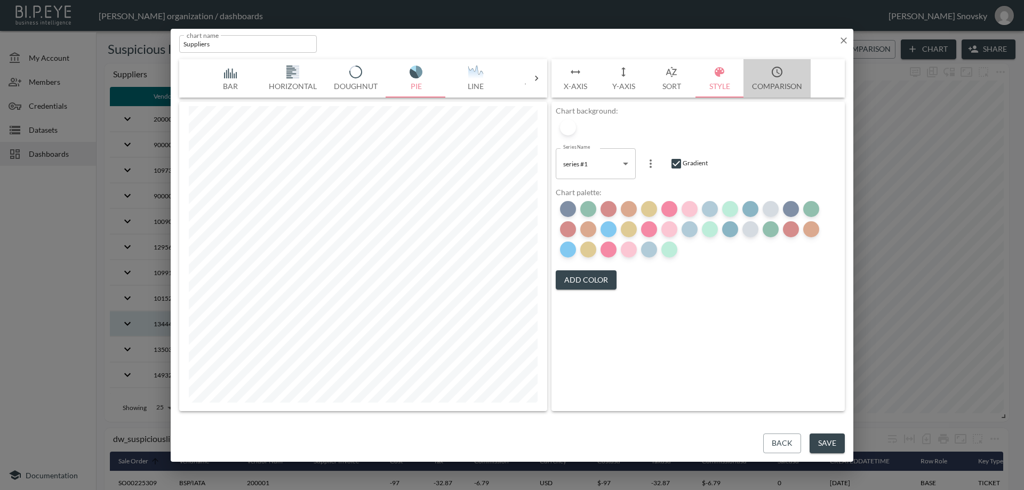
click at [771, 79] on button "Comparison" at bounding box center [777, 78] width 67 height 38
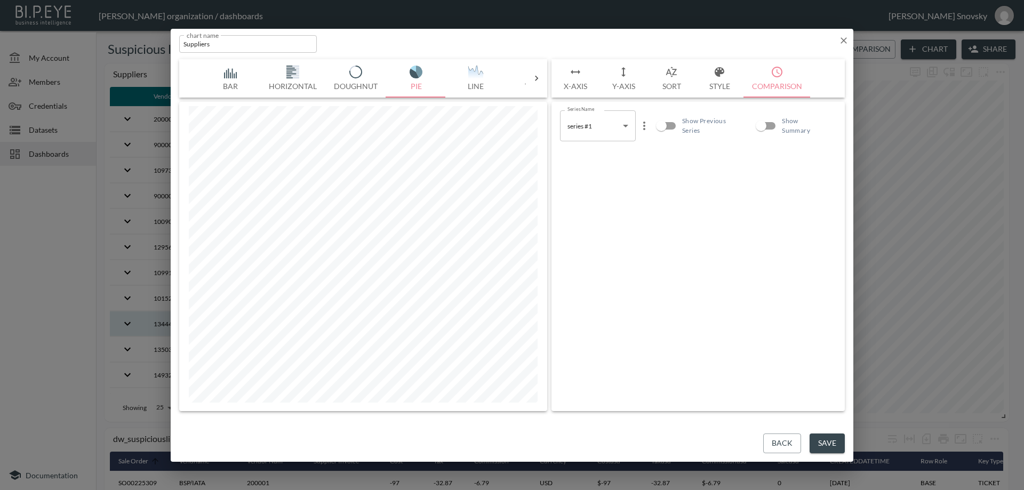
click at [777, 122] on input "Show Summary" at bounding box center [761, 126] width 61 height 20
click at [769, 121] on input "Show Summary" at bounding box center [772, 126] width 61 height 20
checkbox input "false"
click at [831, 437] on button "Save" at bounding box center [827, 444] width 35 height 20
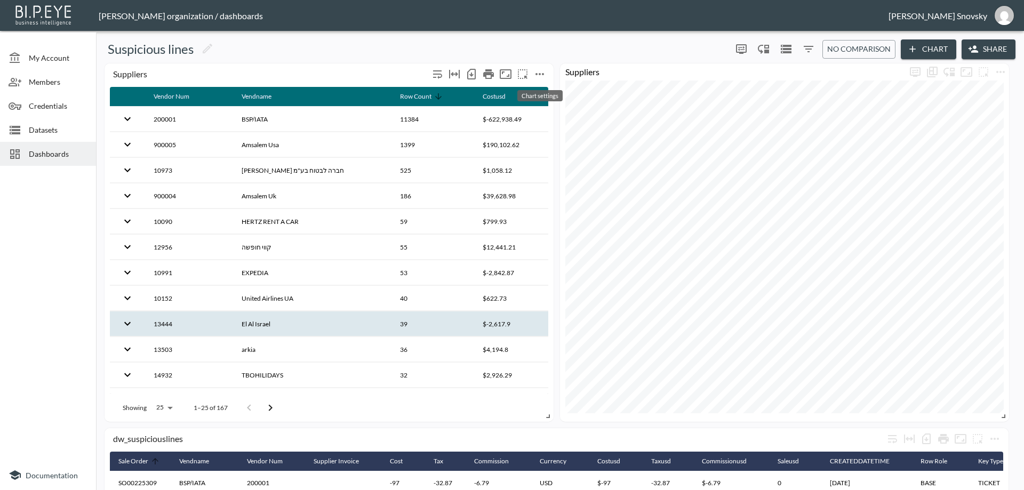
click at [541, 74] on icon "more" at bounding box center [539, 74] width 13 height 13
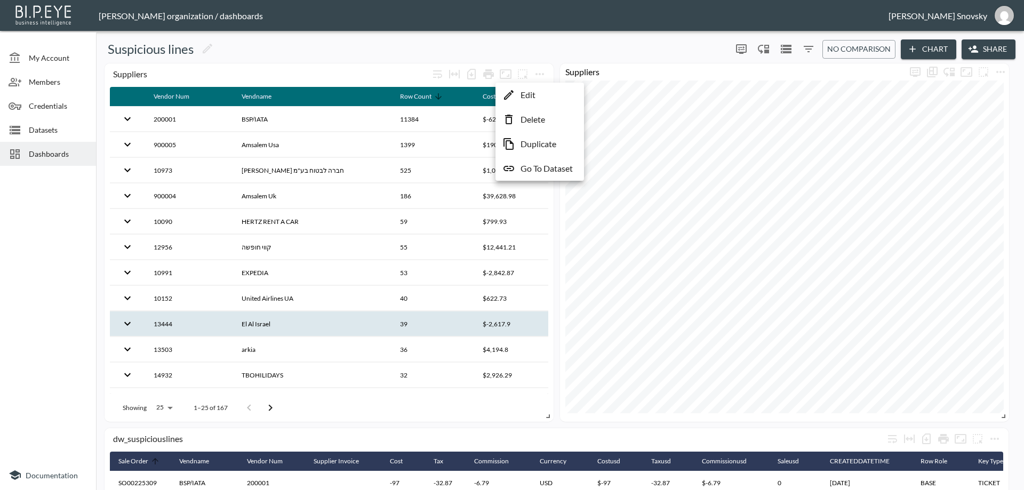
click at [539, 96] on li "Edit" at bounding box center [539, 94] width 83 height 19
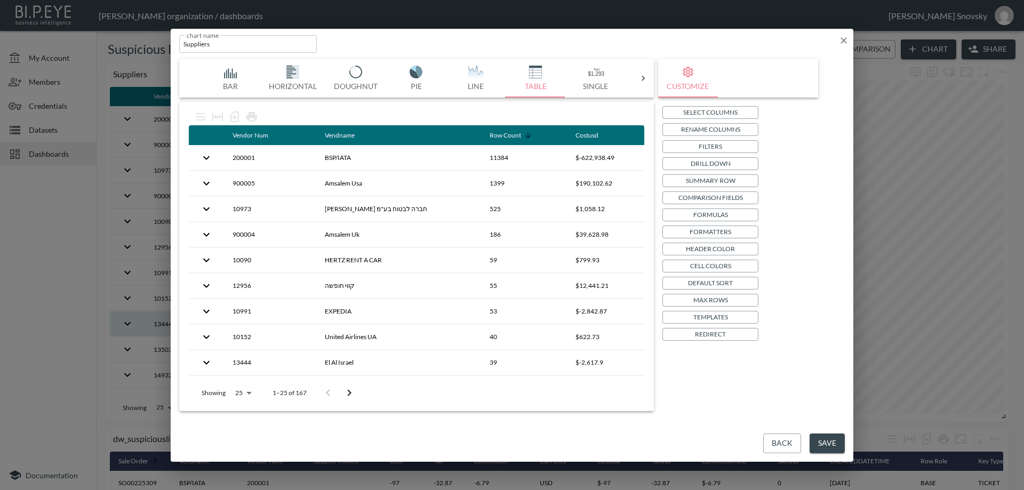
click at [701, 163] on p "Drill Down" at bounding box center [711, 163] width 40 height 11
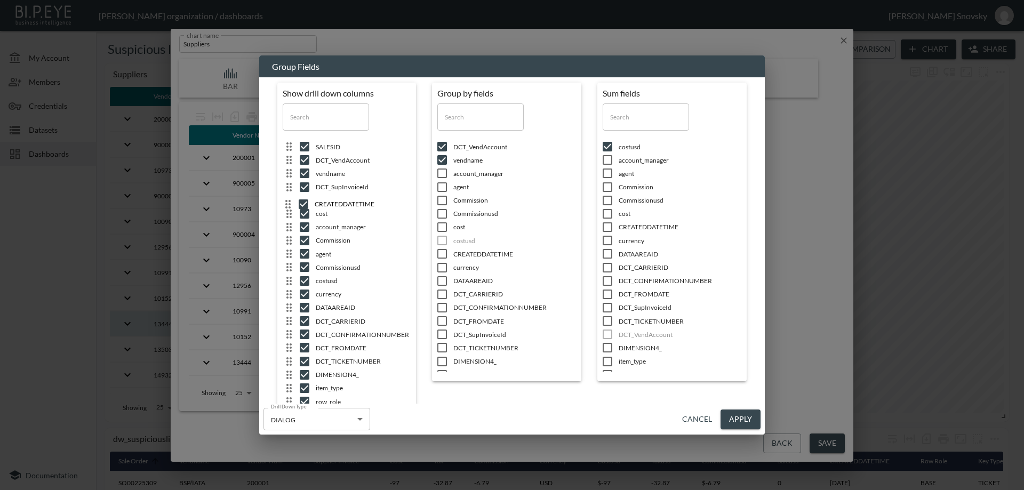
drag, startPoint x: 288, startPoint y: 282, endPoint x: 285, endPoint y: 203, distance: 79.6
click at [735, 418] on button "Apply" at bounding box center [741, 420] width 40 height 20
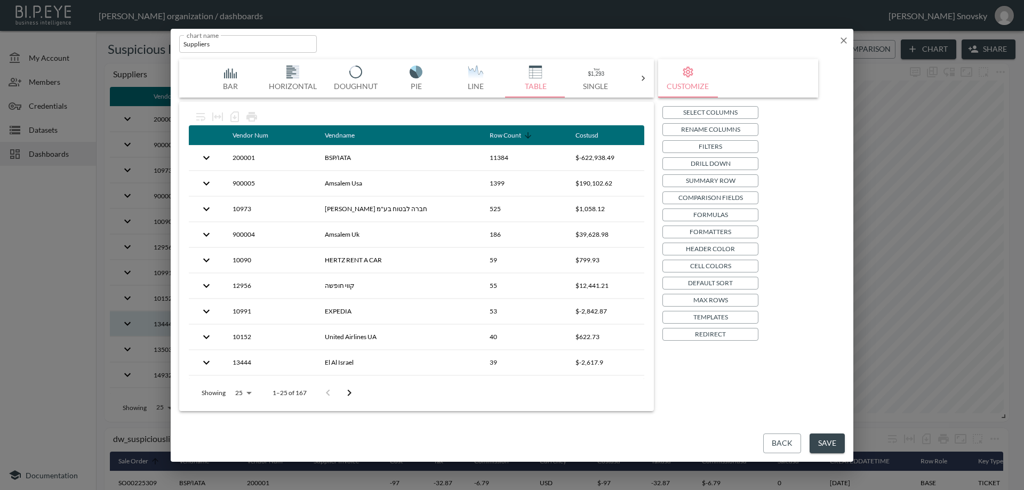
click at [826, 437] on button "Save" at bounding box center [827, 444] width 35 height 20
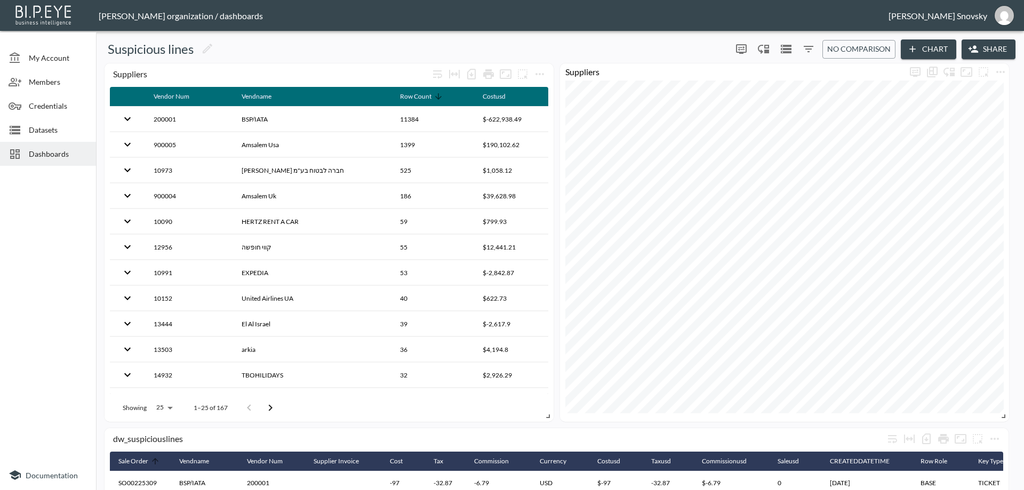
click at [36, 129] on span "Datasets" at bounding box center [58, 129] width 59 height 11
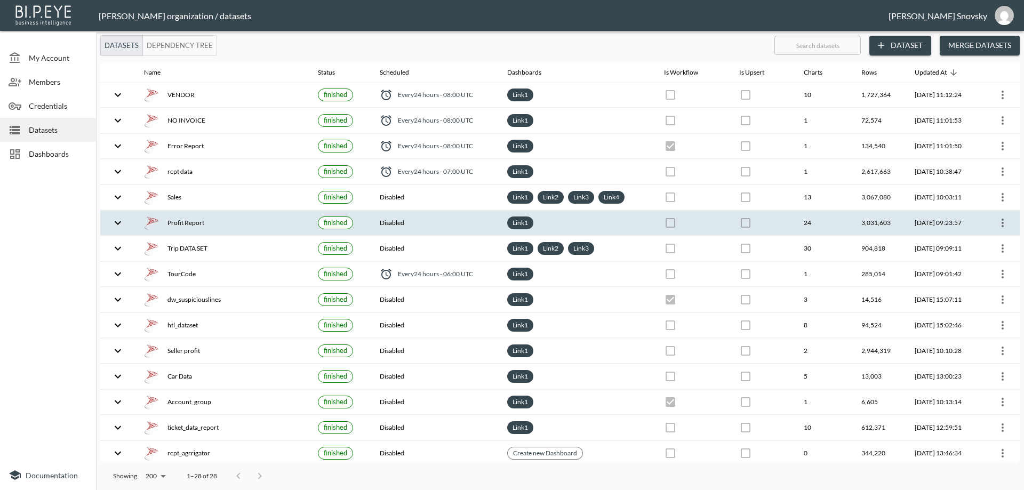
click at [198, 222] on div "Profit Report" at bounding box center [222, 223] width 157 height 15
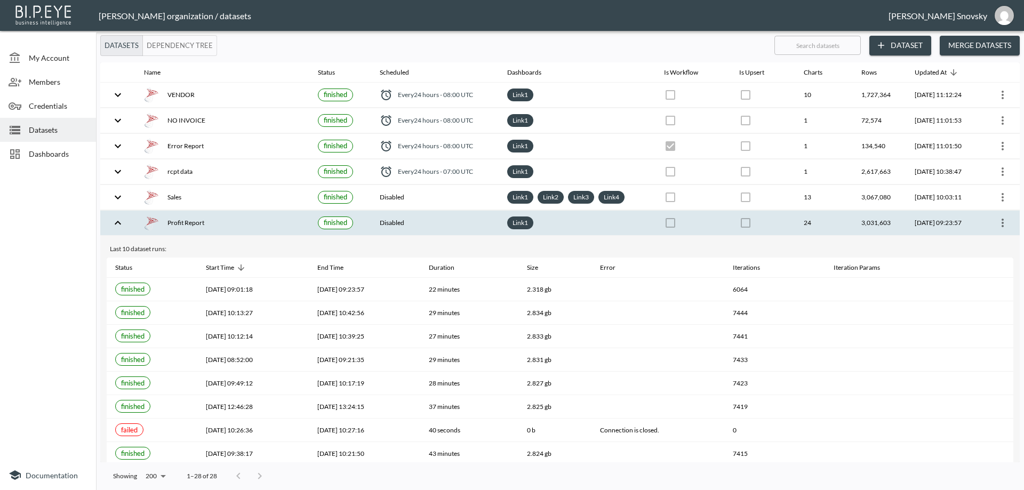
click at [198, 218] on div "Profit Report" at bounding box center [222, 223] width 157 height 15
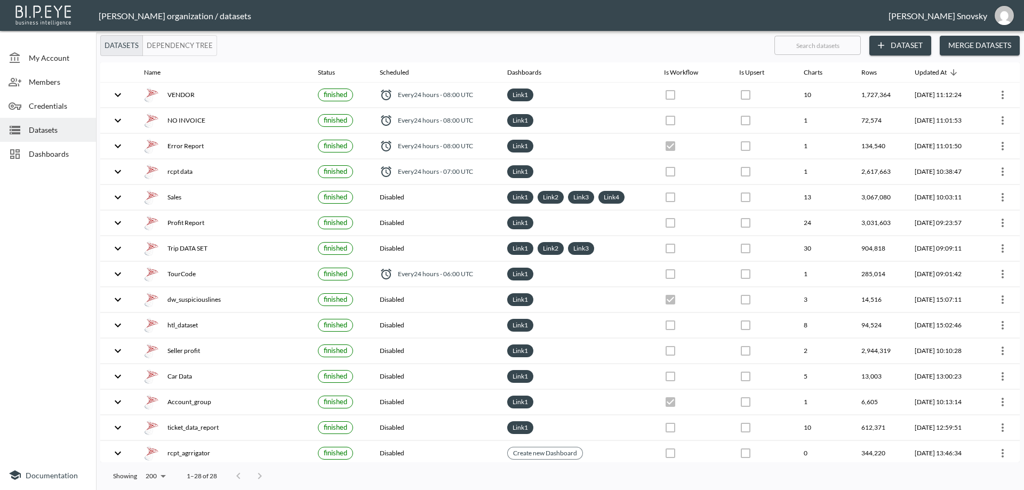
click at [47, 152] on span "Dashboards" at bounding box center [58, 153] width 59 height 11
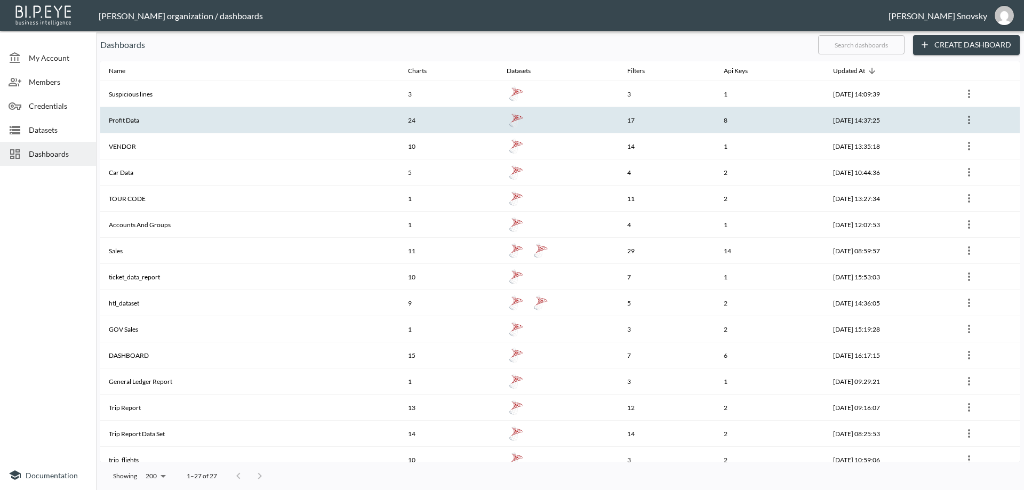
click at [139, 119] on th "Profit Data" at bounding box center [249, 120] width 299 height 26
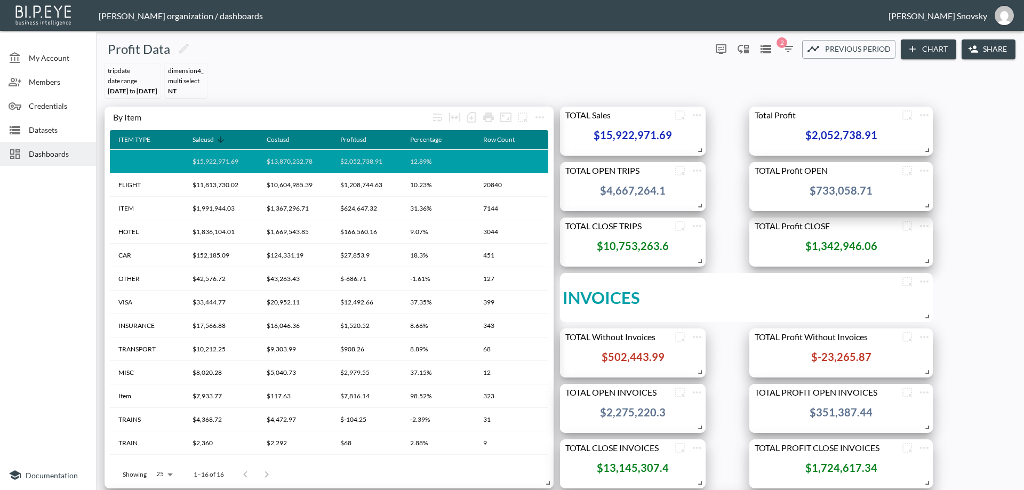
click at [787, 50] on icon "button" at bounding box center [789, 49] width 10 height 6
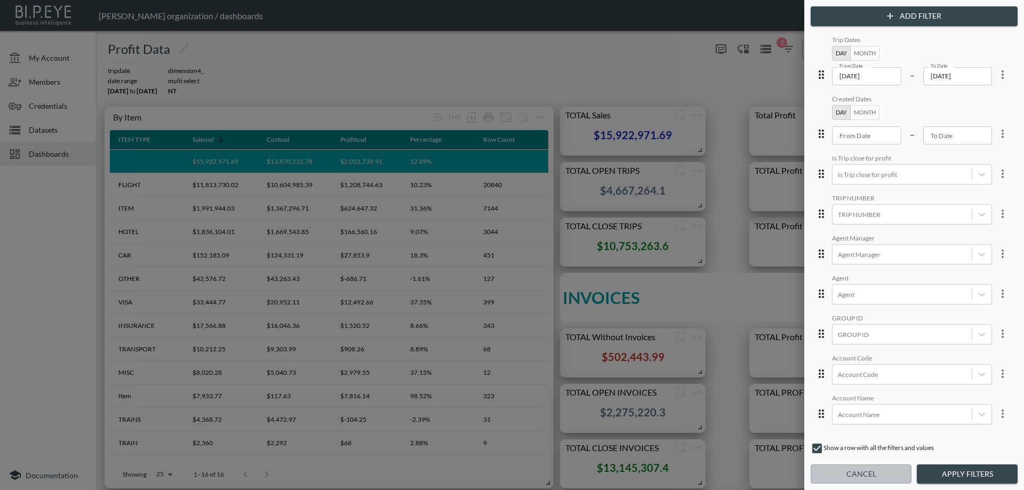
click at [842, 472] on button "Cancel" at bounding box center [861, 475] width 101 height 20
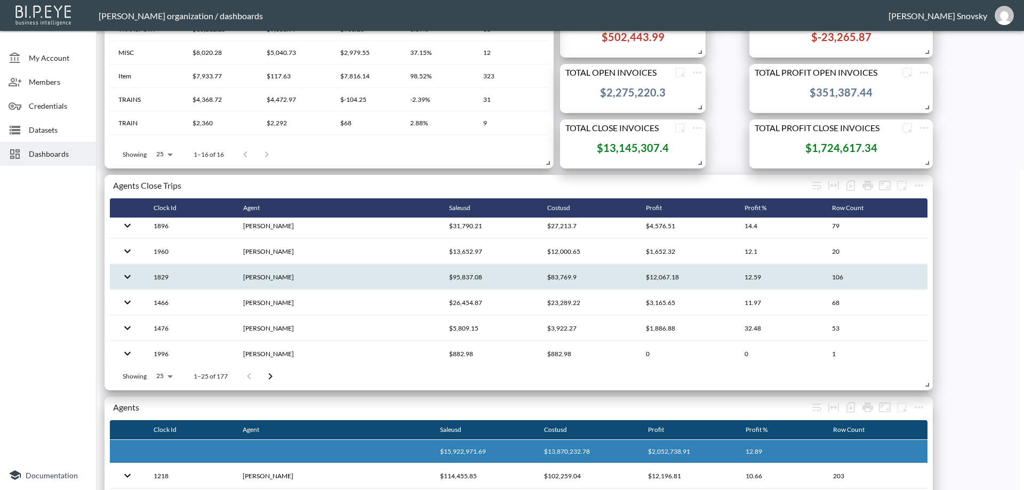
scroll to position [543, 0]
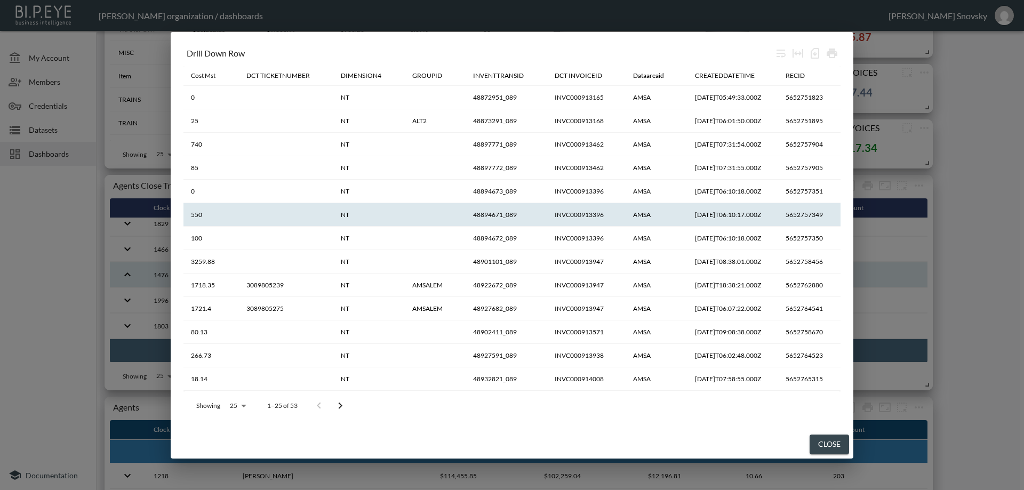
scroll to position [0, 694]
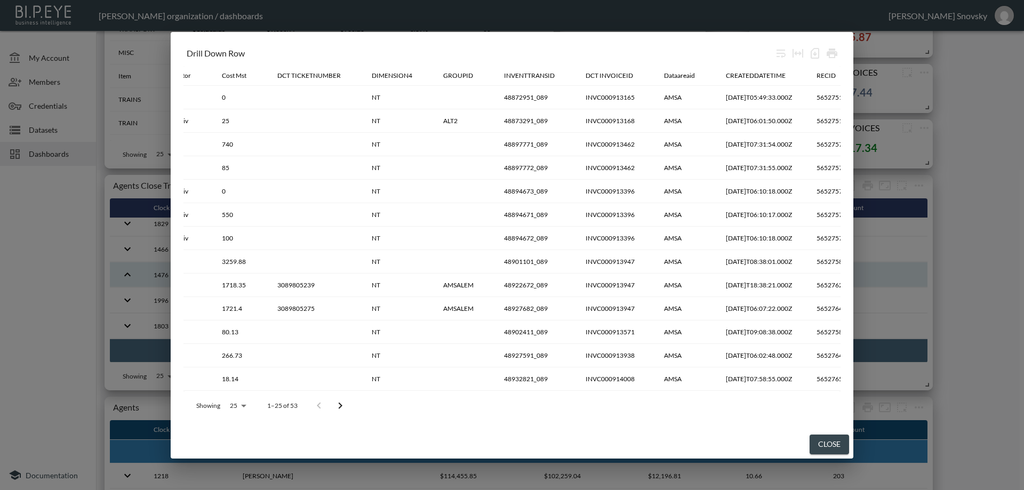
click at [830, 442] on button "Close" at bounding box center [829, 445] width 39 height 20
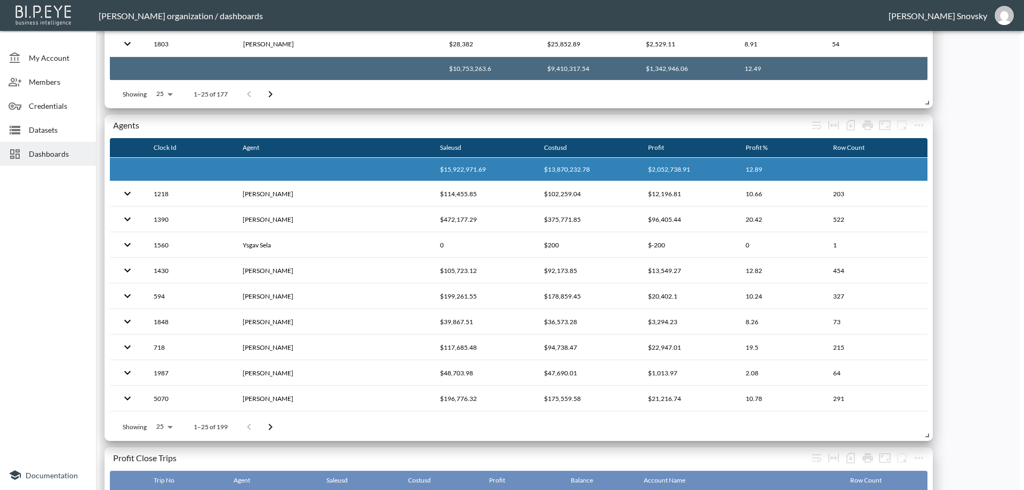
scroll to position [694, 0]
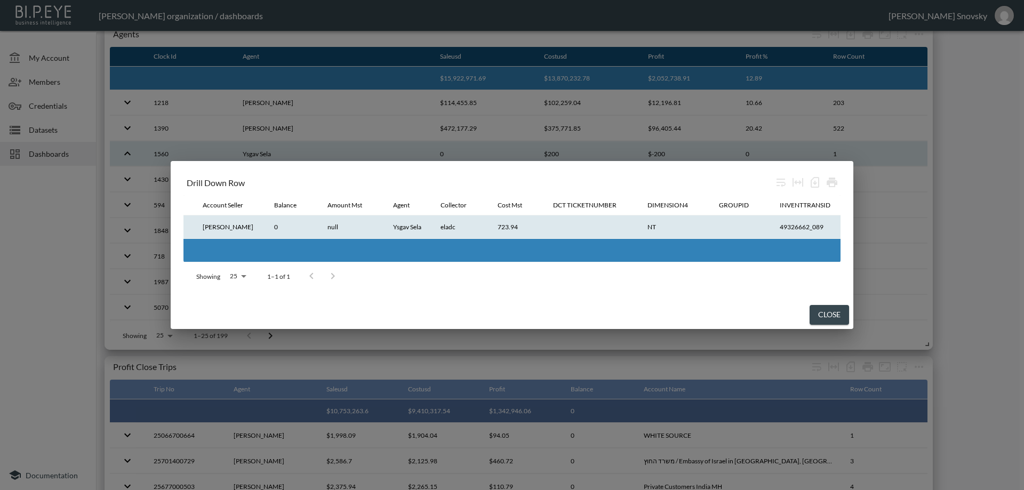
scroll to position [0, 480]
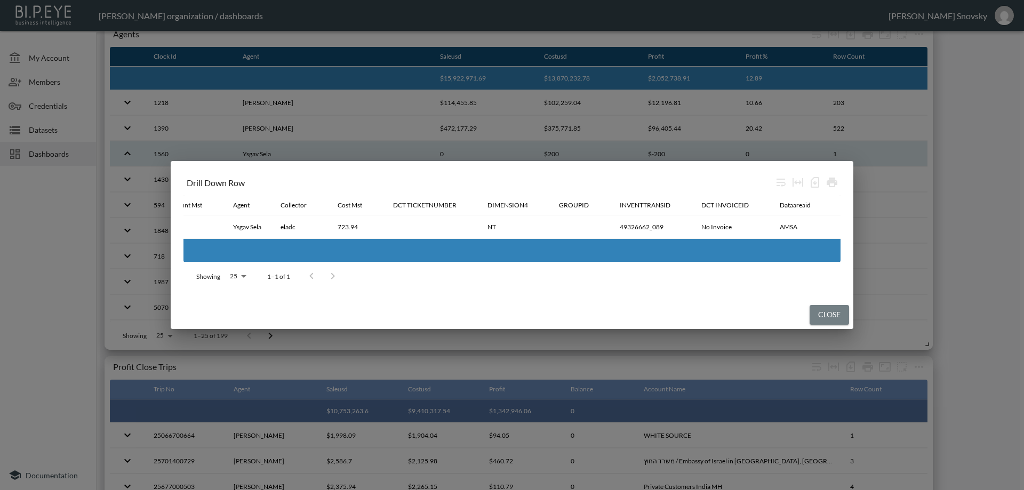
click at [823, 309] on button "Close" at bounding box center [829, 315] width 39 height 20
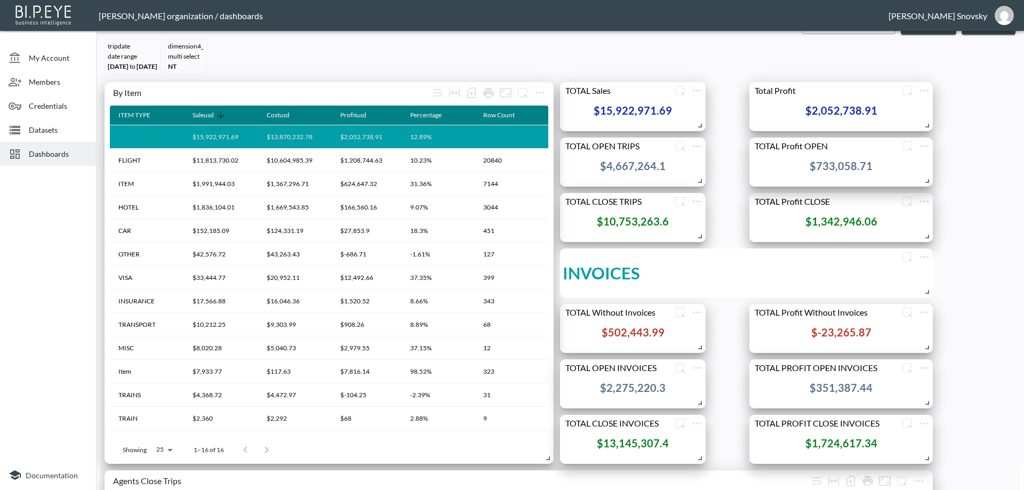
scroll to position [0, 0]
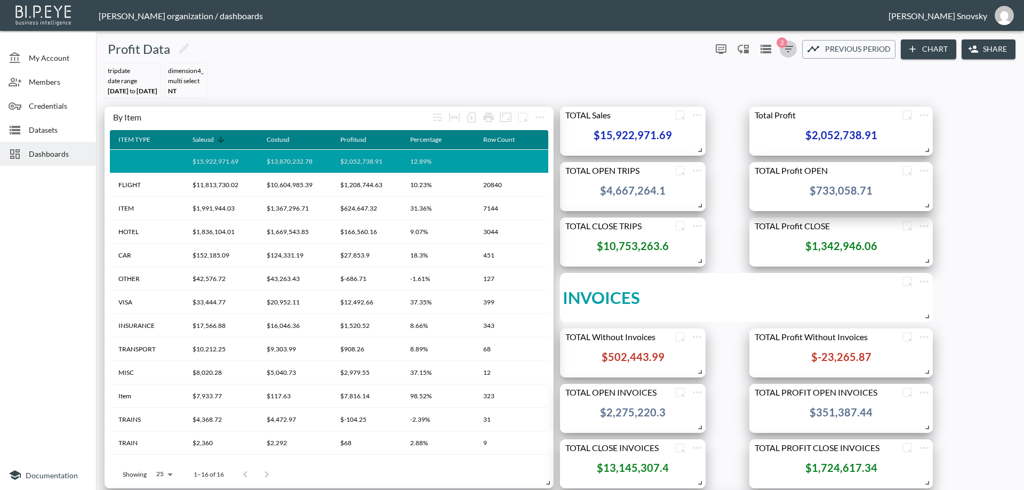
click at [780, 50] on button "2" at bounding box center [788, 49] width 17 height 17
